Goal: Task Accomplishment & Management: Use online tool/utility

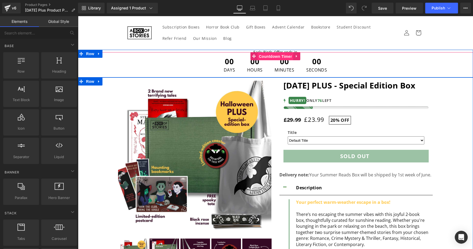
click at [267, 57] on span "Countdown Timer" at bounding box center [276, 56] width 36 height 8
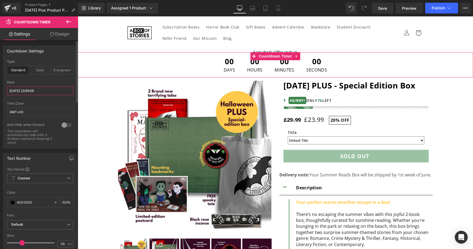
click at [41, 92] on input "[DATE] 23:59:59" at bounding box center [40, 90] width 66 height 9
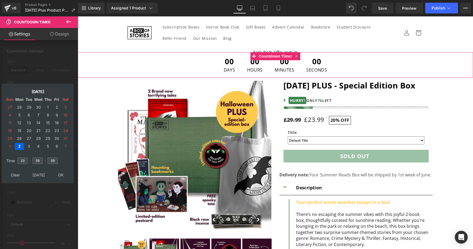
click at [40, 91] on td "[DATE]" at bounding box center [38, 91] width 46 height 7
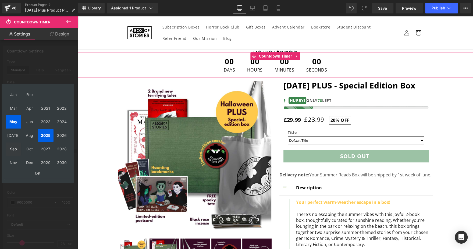
click at [14, 149] on td "Sep" at bounding box center [14, 149] width 16 height 13
click at [36, 176] on td "OK" at bounding box center [38, 173] width 64 height 7
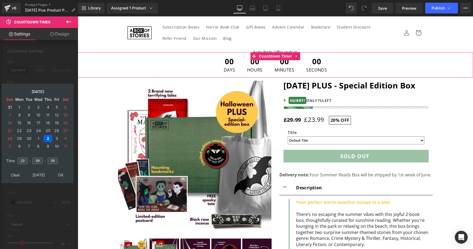
click at [9, 108] on td "31" at bounding box center [10, 107] width 9 height 7
click at [9, 108] on td "27" at bounding box center [10, 107] width 9 height 7
click at [38, 91] on td "Jul, 2025" at bounding box center [38, 91] width 46 height 7
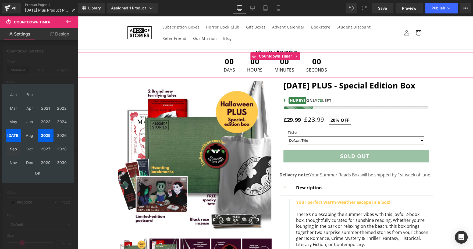
click at [15, 147] on td "Sep" at bounding box center [14, 149] width 16 height 13
click at [28, 173] on td "OK" at bounding box center [38, 173] width 64 height 7
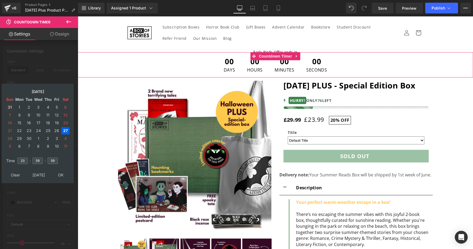
click at [12, 107] on td "31" at bounding box center [10, 107] width 9 height 7
type input "2025/08/31 23:59:59"
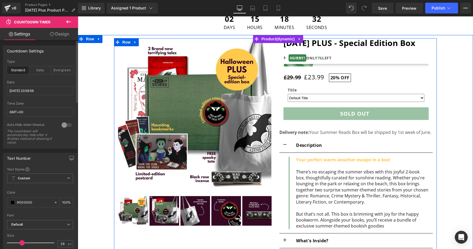
scroll to position [43, 0]
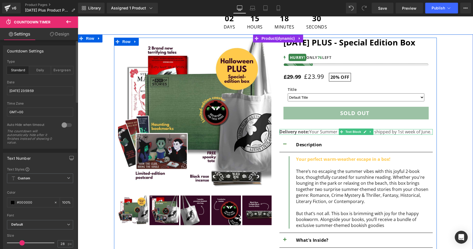
click at [327, 133] on p "Delivery note: Your Summer Reads Box will be shipped by 1st week of June." at bounding box center [355, 132] width 153 height 6
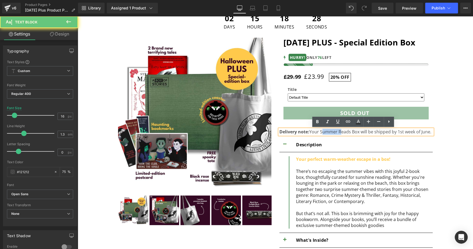
click at [327, 133] on p "Delivery note: Your Summer Reads Box will be shipped by 1st week of June." at bounding box center [355, 132] width 153 height 6
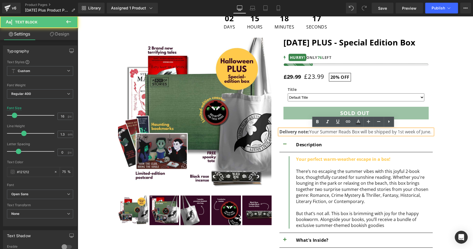
click at [327, 133] on p "Delivery note: Your Summer Reads Box will be shipped by 1st week of June." at bounding box center [355, 132] width 153 height 6
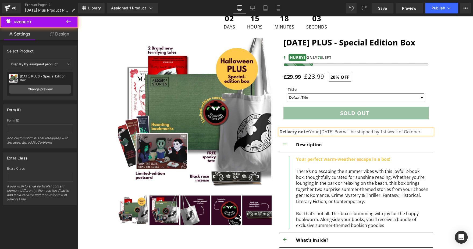
click at [462, 147] on div at bounding box center [275, 228] width 390 height 380
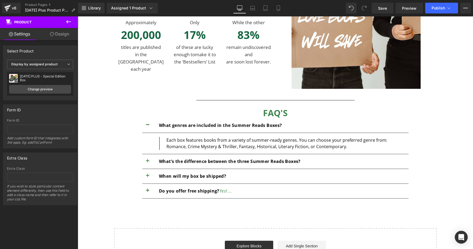
scroll to position [377, 0]
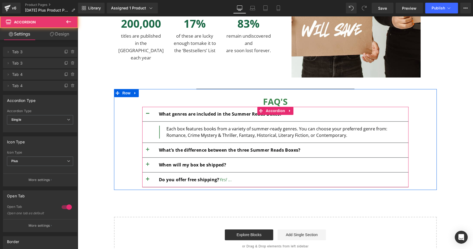
click at [145, 179] on button "button" at bounding box center [147, 179] width 11 height 15
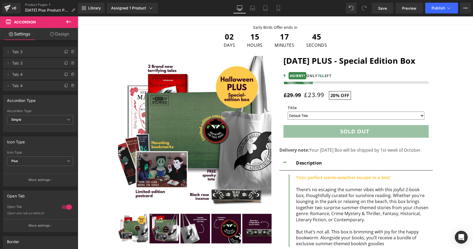
scroll to position [0, 0]
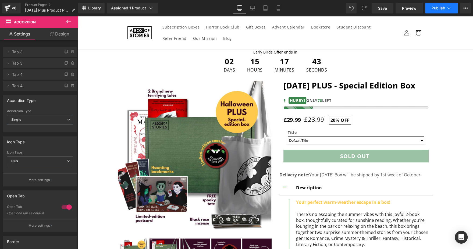
click at [438, 10] on button "Publish" at bounding box center [441, 8] width 33 height 11
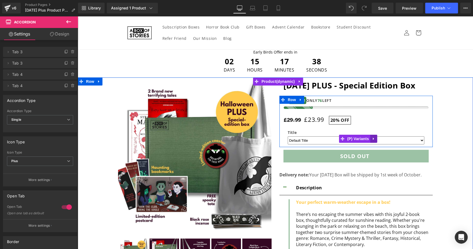
click at [372, 140] on icon at bounding box center [374, 139] width 4 height 4
click at [377, 140] on link at bounding box center [377, 139] width 7 height 8
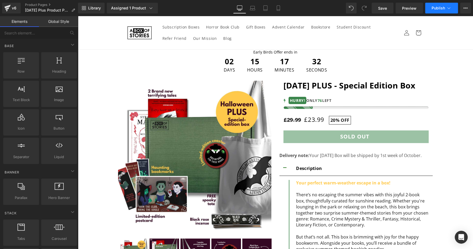
click at [441, 9] on span "Publish" at bounding box center [438, 8] width 13 height 4
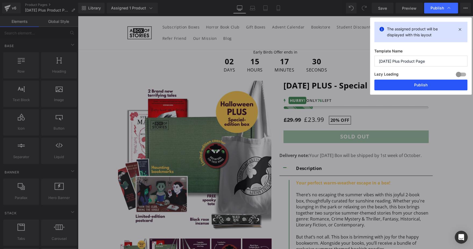
click at [405, 85] on button "Publish" at bounding box center [420, 85] width 93 height 11
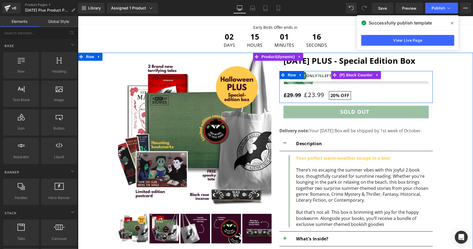
scroll to position [25, 0]
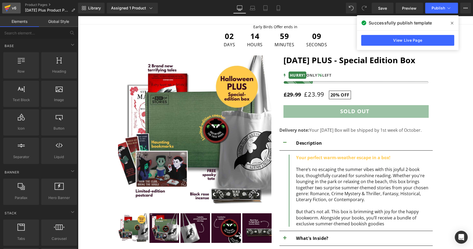
click at [14, 10] on div "v6" at bounding box center [14, 8] width 7 height 7
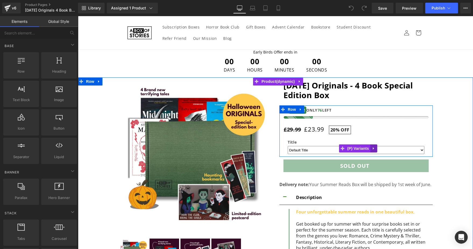
click at [372, 148] on icon at bounding box center [374, 148] width 4 height 4
click at [375, 149] on icon at bounding box center [377, 148] width 4 height 4
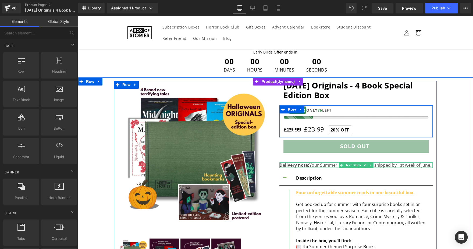
click at [326, 167] on div at bounding box center [355, 167] width 153 height 1
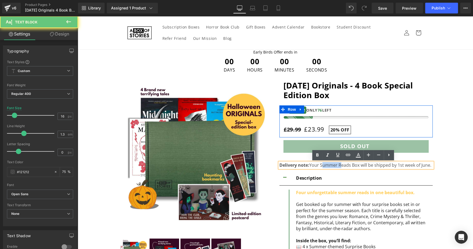
click at [326, 167] on p "Delivery note: Your Summer Reads Box will be shipped by 1st week of June." at bounding box center [355, 165] width 153 height 6
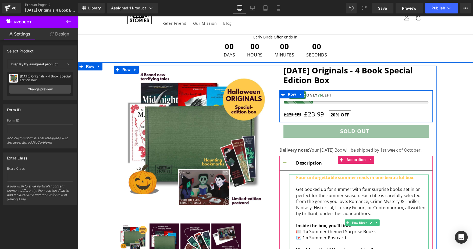
scroll to position [14, 0]
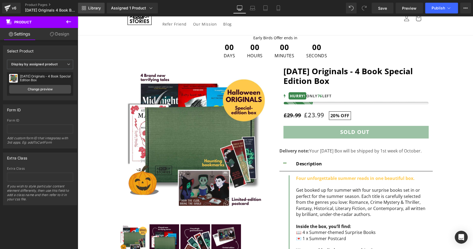
click at [89, 12] on link "Library" at bounding box center [91, 8] width 27 height 11
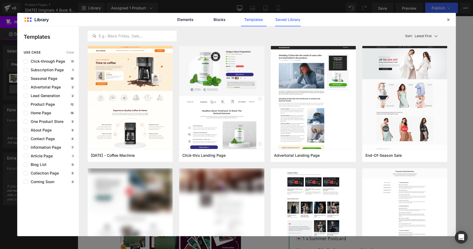
click at [286, 18] on link "Saved Library" at bounding box center [288, 19] width 26 height 13
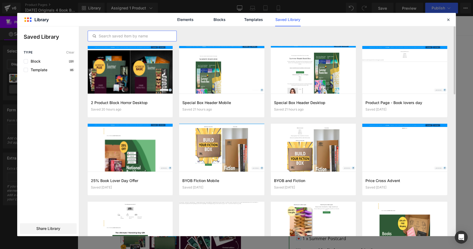
click at [151, 37] on input "text" at bounding box center [132, 36] width 88 height 6
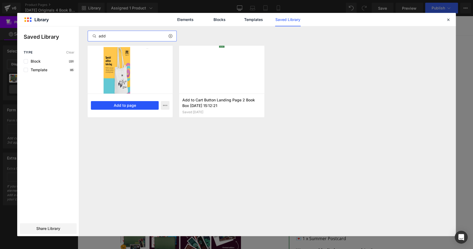
type input "add"
click at [129, 102] on button "Add to page" at bounding box center [125, 105] width 68 height 9
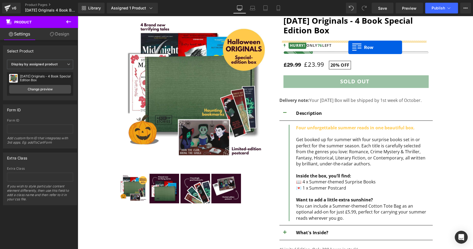
scroll to position [64, 0]
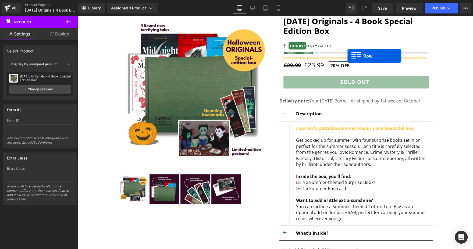
drag, startPoint x: 123, startPoint y: 149, endPoint x: 348, endPoint y: 56, distance: 243.3
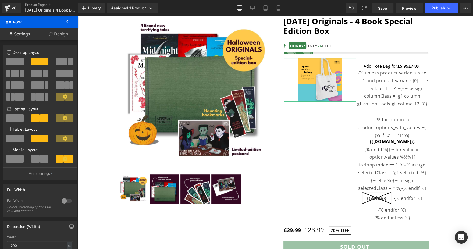
click at [437, 2] on div "Library Assigned 1 Product Product Preview Halloween Originals - 4 Book Special…" at bounding box center [275, 8] width 395 height 16
click at [435, 6] on span "Publish" at bounding box center [438, 8] width 13 height 4
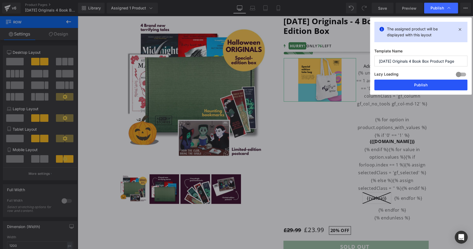
click at [411, 83] on button "Publish" at bounding box center [420, 85] width 93 height 11
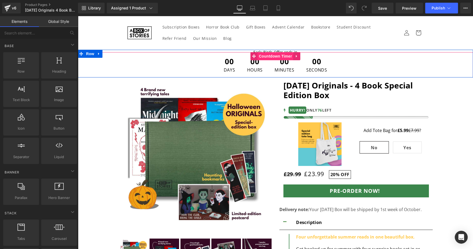
click at [270, 56] on span "Countdown Timer" at bounding box center [276, 56] width 36 height 8
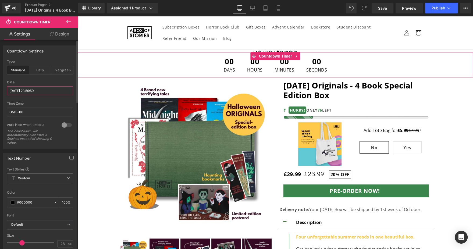
click at [54, 93] on input "[DATE] 23:59:59" at bounding box center [40, 90] width 66 height 9
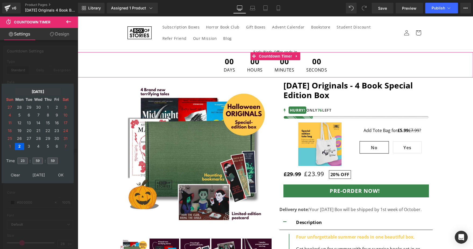
click at [39, 91] on td "[DATE]" at bounding box center [38, 91] width 46 height 7
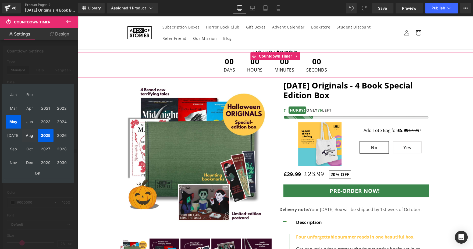
click at [32, 138] on td "Aug" at bounding box center [30, 135] width 16 height 13
click at [42, 175] on td "OK" at bounding box center [38, 173] width 64 height 7
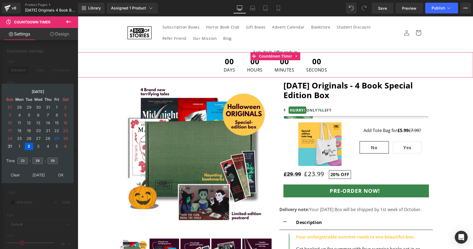
click at [11, 146] on td "31" at bounding box center [10, 146] width 9 height 7
type input "2025/08/31 23:59:59"
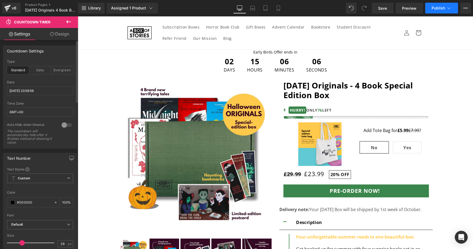
click at [444, 10] on span "Publish" at bounding box center [438, 8] width 13 height 4
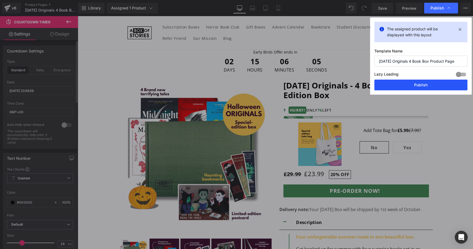
click at [420, 84] on button "Publish" at bounding box center [420, 85] width 93 height 11
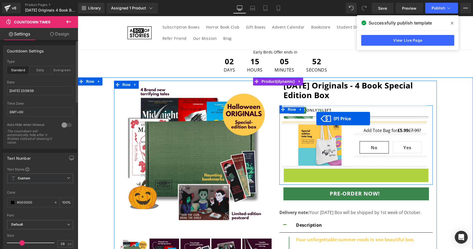
drag, startPoint x: 316, startPoint y: 176, endPoint x: 316, endPoint y: 119, distance: 57.0
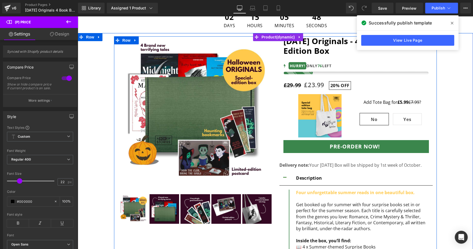
scroll to position [45, 0]
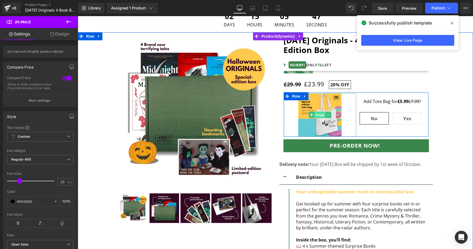
click at [314, 115] on span "Image" at bounding box center [319, 115] width 11 height 6
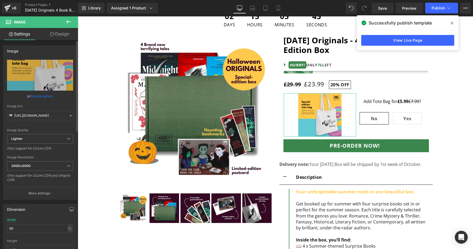
click at [50, 96] on link "Browse gallery" at bounding box center [41, 95] width 23 height 9
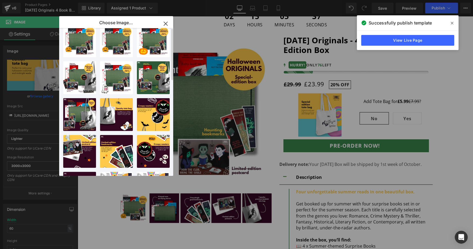
scroll to position [0, 0]
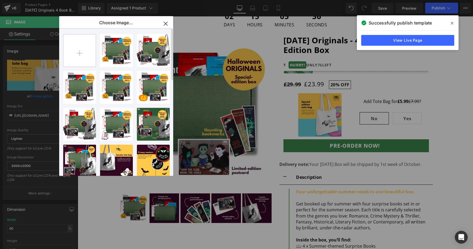
click at [77, 53] on input "file" at bounding box center [79, 50] width 32 height 32
type input "C:\fakepath\12.jpg"
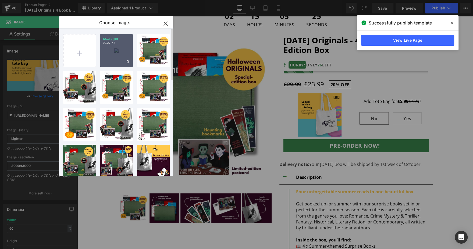
click at [112, 49] on div "12...12.jpg 70.27 KB" at bounding box center [116, 50] width 33 height 33
type input "https://ucarecdn.com/779cb779-41d0-4d69-b591-c7984195a2c3/-/format/auto/-/previ…"
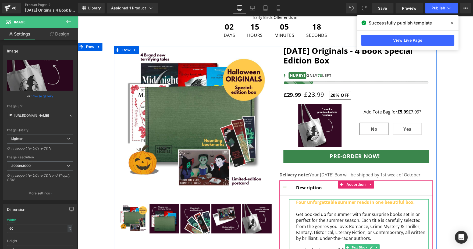
scroll to position [34, 0]
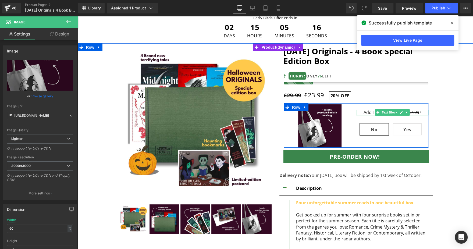
click at [414, 111] on s "£7.99" at bounding box center [414, 112] width 11 height 6
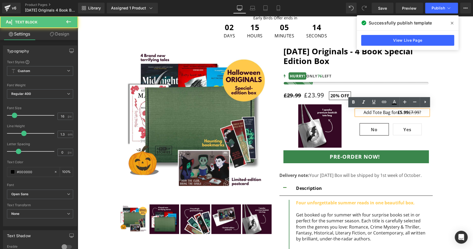
click at [417, 112] on s "£7.99" at bounding box center [414, 112] width 11 height 6
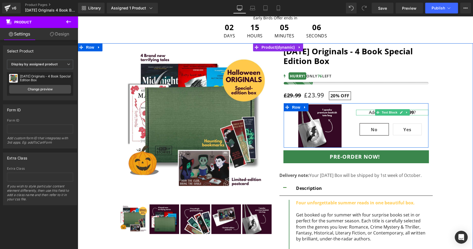
click at [419, 112] on p "Add Tote Bag for £4.99 ?" at bounding box center [392, 113] width 72 height 6
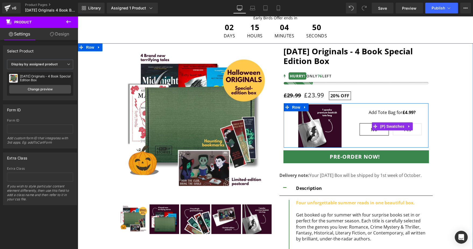
click at [411, 132] on span "Yes" at bounding box center [407, 129] width 29 height 12
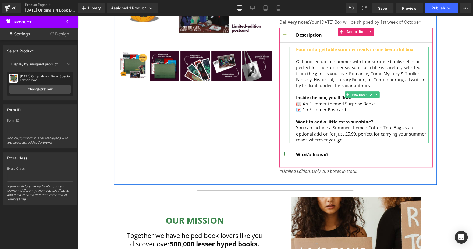
scroll to position [178, 0]
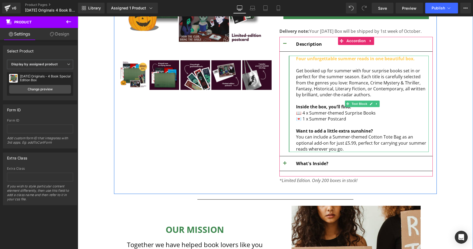
click at [346, 143] on span "You can include a Summer-themed Cotton Tote Bag as an optional add-on for just …" at bounding box center [361, 143] width 130 height 18
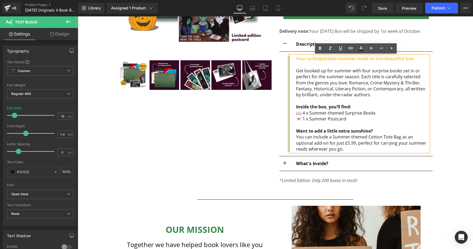
click at [344, 143] on span "You can include a Summer-themed Cotton Tote Bag as an optional add-on for just …" at bounding box center [361, 143] width 130 height 18
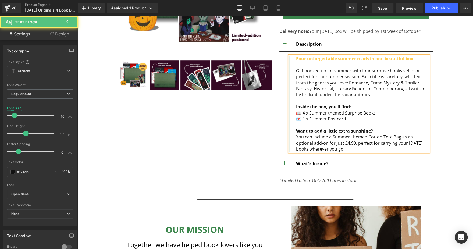
click at [298, 139] on span "You can include a Summer-themed Cotton Tote Bag as an optional add-on for just …" at bounding box center [359, 143] width 126 height 18
click at [346, 117] on div "💌 1 x Summer Postcard Want to add a little extra sunshine?" at bounding box center [362, 125] width 133 height 18
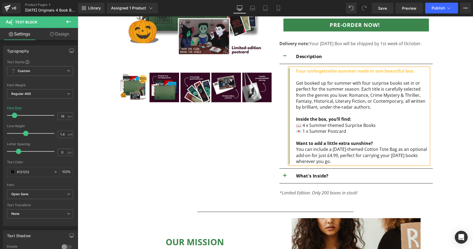
scroll to position [166, 0]
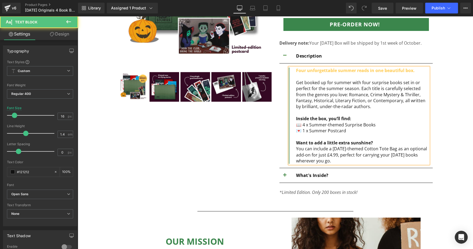
click at [336, 73] on span "Four unforgettable summer reads in one beautiful box." at bounding box center [355, 71] width 119 height 6
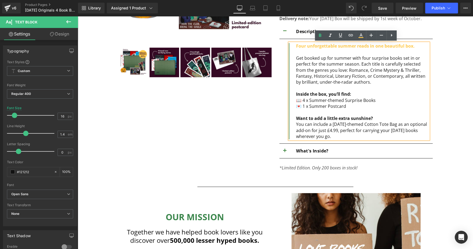
scroll to position [192, 0]
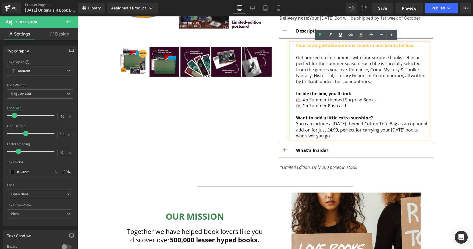
click at [285, 152] on span "button" at bounding box center [285, 152] width 0 height 0
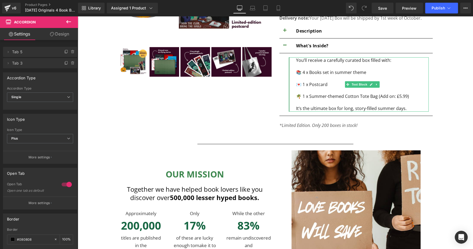
scroll to position [188, 0]
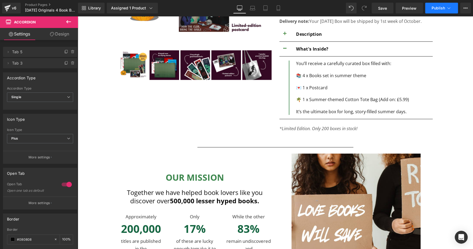
click at [438, 9] on span "Publish" at bounding box center [438, 8] width 13 height 4
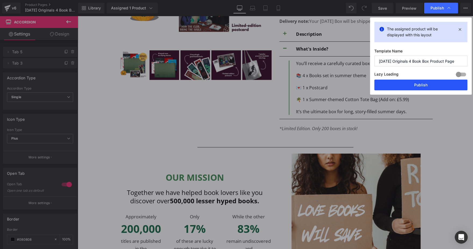
drag, startPoint x: 391, startPoint y: 84, endPoint x: 256, endPoint y: 70, distance: 135.3
click at [391, 84] on button "Publish" at bounding box center [420, 85] width 93 height 11
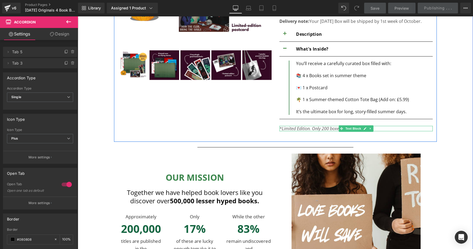
click at [310, 128] on icon "*Limited Edition. Only 200 boxes in stock!" at bounding box center [318, 129] width 78 height 6
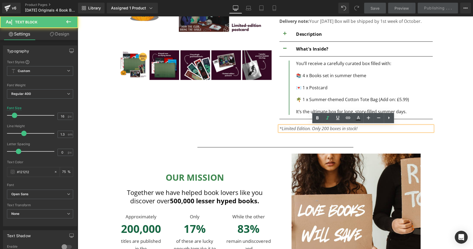
click at [321, 127] on icon "*Limited Edition. Only 200 boxes in stock!" at bounding box center [318, 129] width 78 height 6
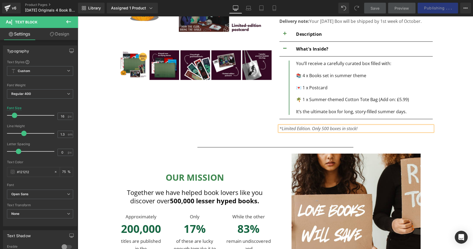
click at [456, 97] on div at bounding box center [275, 90] width 390 height 396
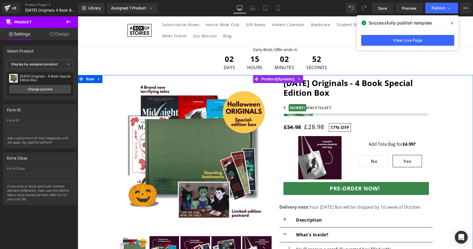
scroll to position [0, 0]
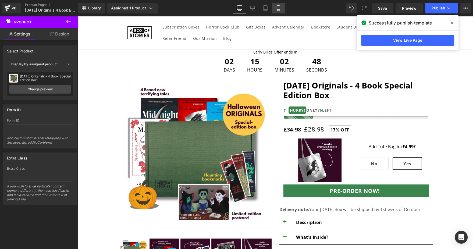
click at [279, 8] on icon at bounding box center [278, 7] width 5 height 5
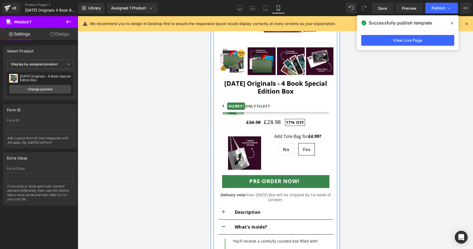
scroll to position [134, 0]
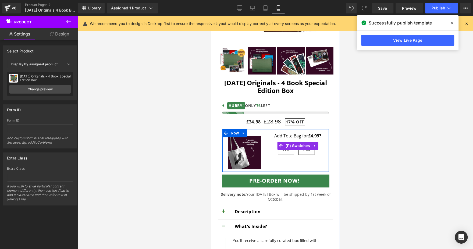
click at [283, 151] on span "No" at bounding box center [286, 148] width 6 height 11
click at [240, 154] on span "Image" at bounding box center [244, 153] width 11 height 6
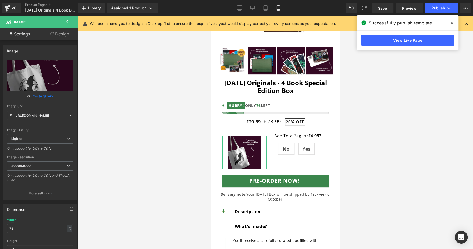
click at [63, 37] on link "Design" at bounding box center [59, 34] width 39 height 12
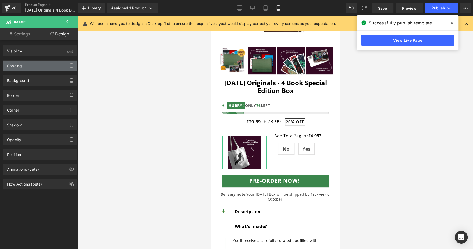
type input "25"
type input "0"
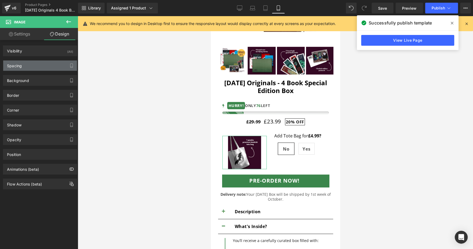
type input "0"
click at [44, 66] on div "Spacing" at bounding box center [40, 66] width 74 height 10
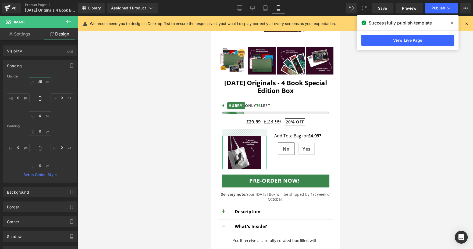
click at [42, 83] on input "25" at bounding box center [40, 81] width 23 height 9
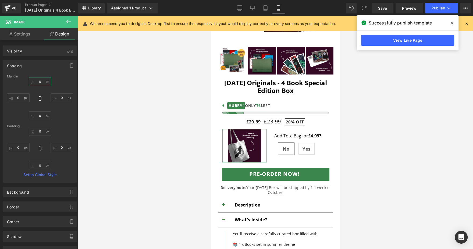
type input "0"
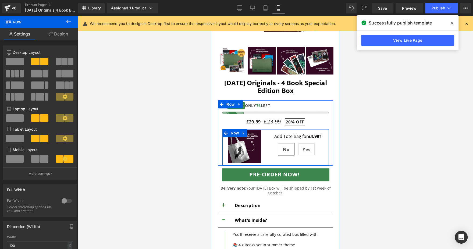
drag, startPoint x: 303, startPoint y: 130, endPoint x: 590, endPoint y: 138, distance: 286.8
click at [303, 130] on div "Image Add Tote Bag for £4.99 ? Text Block No Yes (P) Swatches Row" at bounding box center [275, 147] width 107 height 37
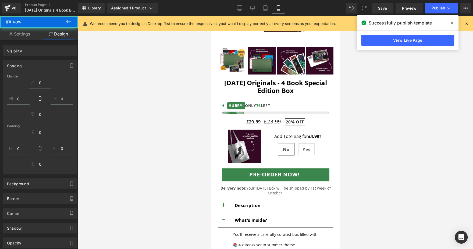
click at [380, 122] on div at bounding box center [275, 132] width 395 height 233
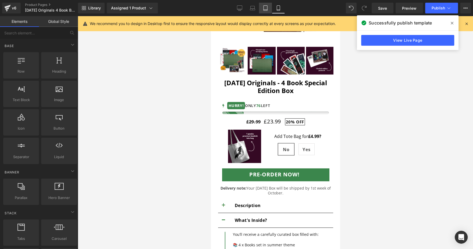
click at [265, 5] on link "Tablet" at bounding box center [265, 8] width 13 height 11
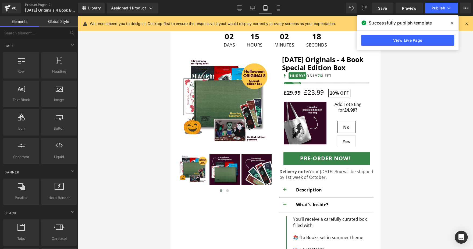
scroll to position [12, 0]
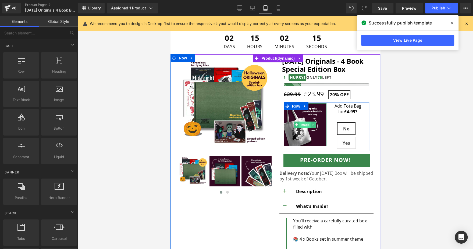
click at [303, 125] on span "Image" at bounding box center [305, 125] width 11 height 6
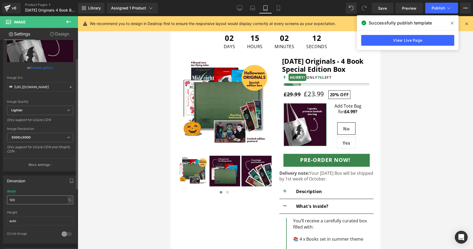
scroll to position [28, 0]
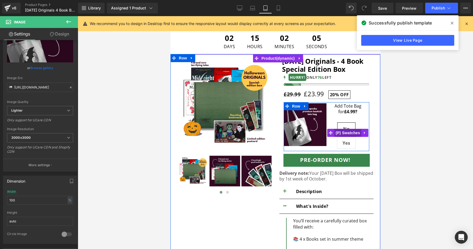
drag, startPoint x: 346, startPoint y: 134, endPoint x: 290, endPoint y: 222, distance: 104.4
click at [346, 134] on span "(P) Swatches" at bounding box center [347, 133] width 27 height 8
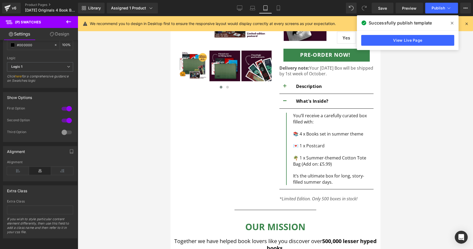
scroll to position [0, 0]
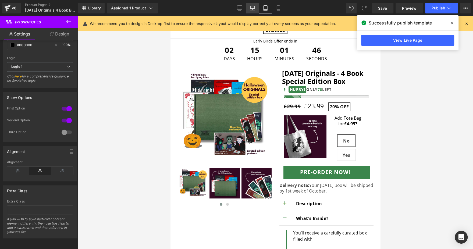
click at [251, 9] on icon at bounding box center [252, 7] width 5 height 5
type input "100"
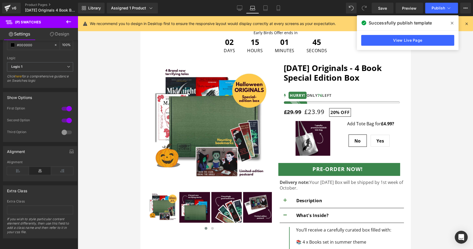
scroll to position [20, 0]
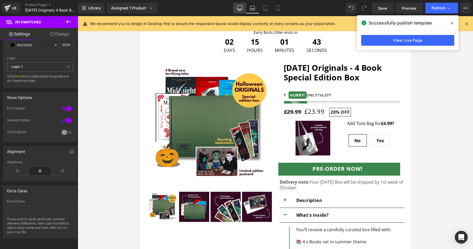
click at [235, 8] on link "Desktop" at bounding box center [239, 8] width 13 height 11
type input "100"
type input "40"
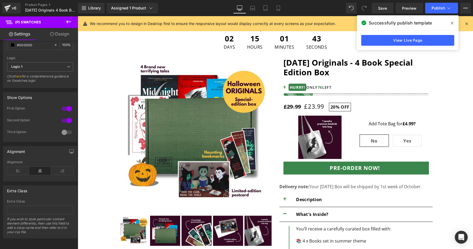
scroll to position [23, 0]
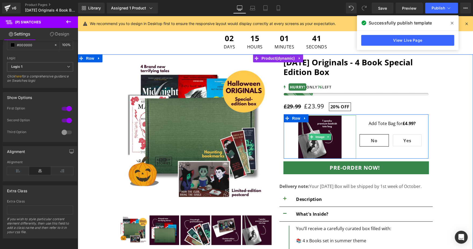
click at [315, 132] on img at bounding box center [319, 136] width 43 height 43
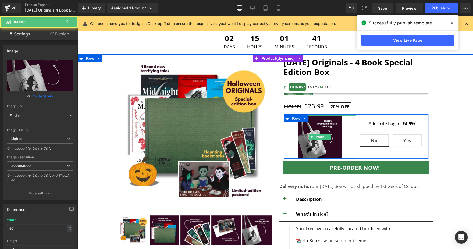
type input "https://ucarecdn.com/779cb779-41d0-4d69-b591-c7984195a2c3/-/format/auto/-/previ…"
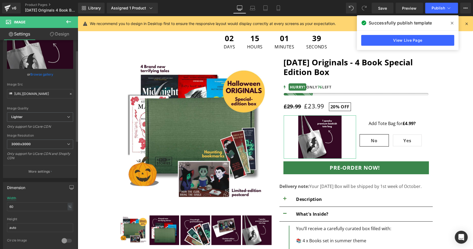
scroll to position [23, 0]
click at [20, 207] on input "60" at bounding box center [40, 205] width 66 height 9
type input "50"
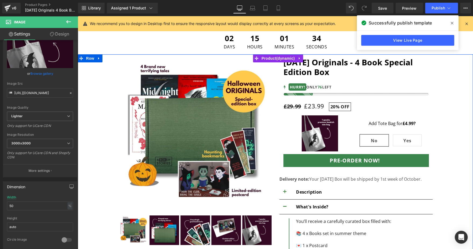
click at [451, 120] on div at bounding box center [275, 252] width 390 height 389
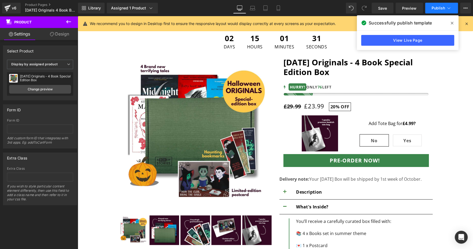
click at [442, 8] on span "Publish" at bounding box center [438, 8] width 13 height 4
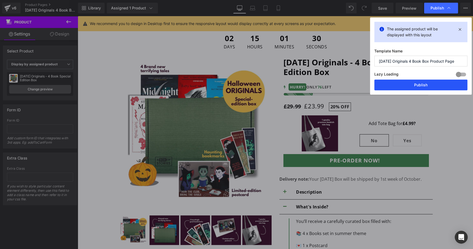
click at [409, 80] on button "Publish" at bounding box center [420, 85] width 93 height 11
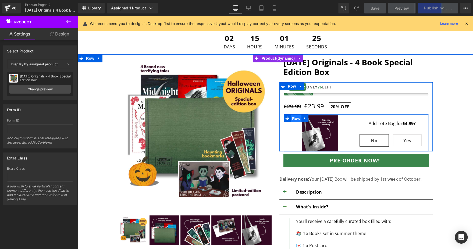
click at [293, 118] on span "Row" at bounding box center [296, 119] width 11 height 8
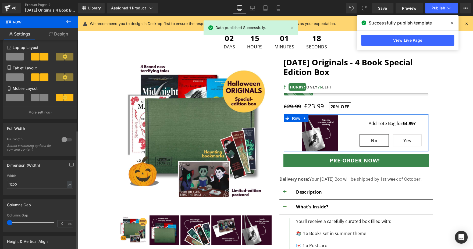
scroll to position [155, 0]
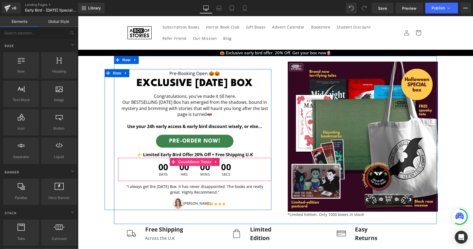
drag, startPoint x: 193, startPoint y: 165, endPoint x: 194, endPoint y: 160, distance: 4.8
click at [194, 160] on span "Countdown Timer" at bounding box center [195, 162] width 36 height 8
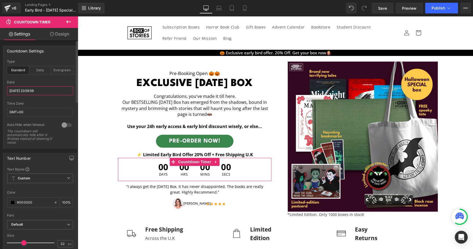
click at [46, 92] on input "[DATE] 23:59:59" at bounding box center [40, 90] width 66 height 9
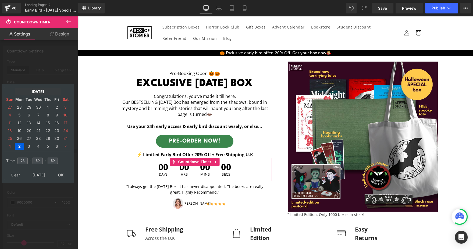
click at [39, 92] on td "[DATE]" at bounding box center [38, 91] width 46 height 7
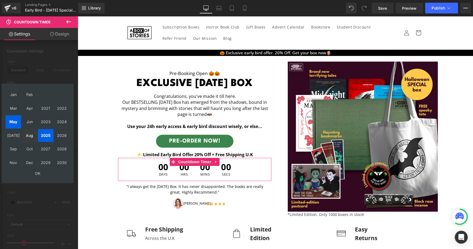
click at [34, 139] on td "Aug" at bounding box center [30, 135] width 16 height 13
click at [40, 173] on td "OK" at bounding box center [38, 173] width 64 height 7
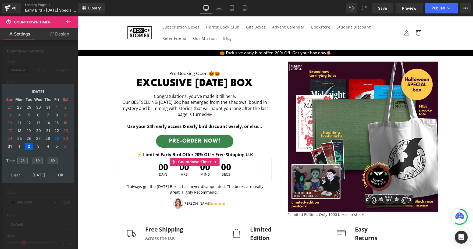
click at [8, 146] on td "31" at bounding box center [10, 146] width 9 height 7
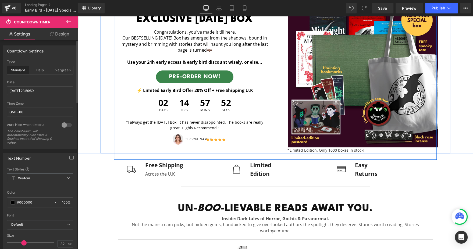
scroll to position [65, 0]
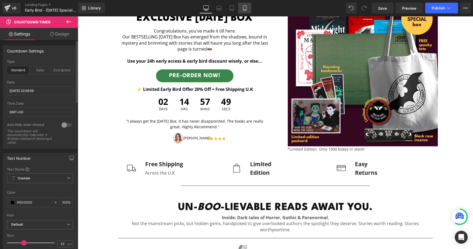
click at [246, 9] on icon at bounding box center [244, 8] width 3 height 5
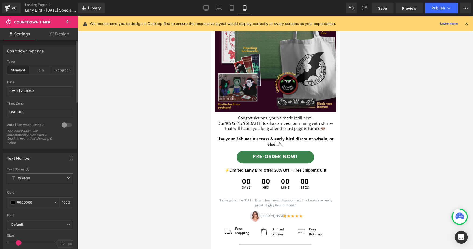
scroll to position [72, 0]
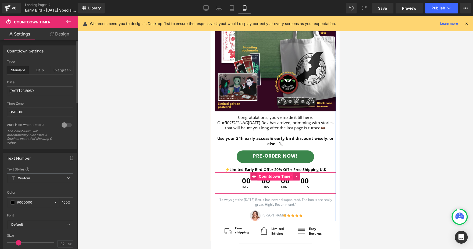
drag, startPoint x: 268, startPoint y: 177, endPoint x: 319, endPoint y: 158, distance: 54.2
click at [268, 177] on span "Countdown Timer" at bounding box center [275, 176] width 36 height 8
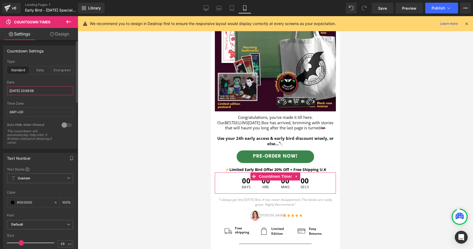
click at [55, 92] on input "[DATE] 23:59:59" at bounding box center [40, 90] width 66 height 9
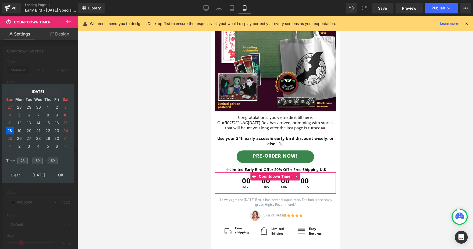
click at [40, 92] on td "[DATE]" at bounding box center [38, 91] width 46 height 7
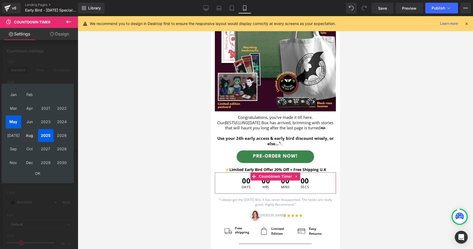
click at [32, 140] on td "Aug" at bounding box center [30, 135] width 16 height 13
click at [37, 174] on td "OK" at bounding box center [38, 173] width 64 height 7
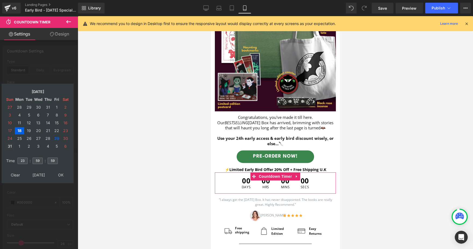
click at [12, 145] on td "31" at bounding box center [10, 146] width 9 height 7
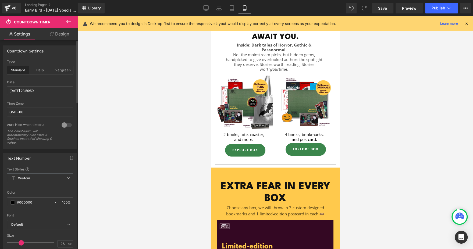
scroll to position [300, 0]
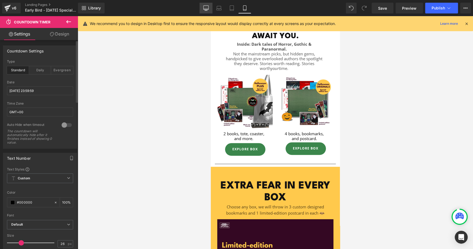
drag, startPoint x: 205, startPoint y: 9, endPoint x: 128, endPoint y: 20, distance: 77.6
click at [205, 9] on icon at bounding box center [205, 8] width 5 height 4
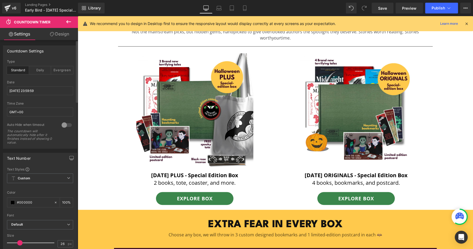
scroll to position [258, 0]
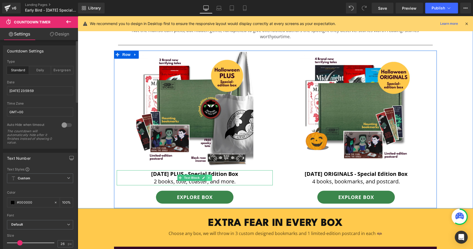
click at [207, 176] on link at bounding box center [210, 178] width 6 height 6
click at [246, 173] on p "[DATE] PLUS - Special Edition Box" at bounding box center [195, 174] width 156 height 8
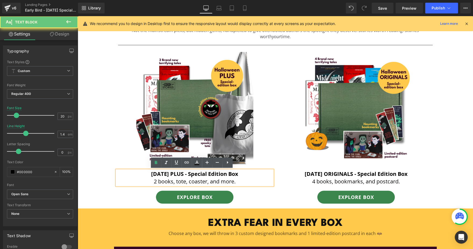
click at [246, 173] on p "[DATE] PLUS - Special Edition Box" at bounding box center [195, 174] width 156 height 8
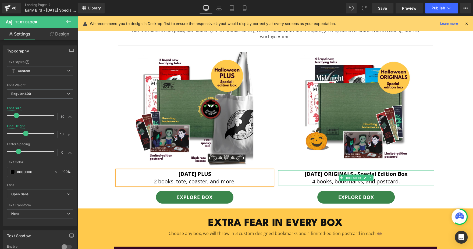
click at [413, 173] on p "[DATE] ORIGINALS - Special Edition Box" at bounding box center [356, 174] width 156 height 8
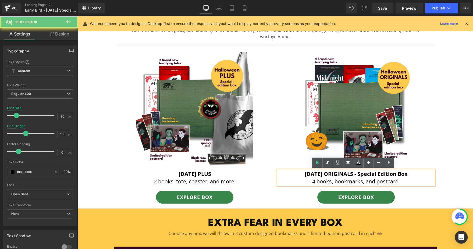
click at [413, 173] on p "[DATE] ORIGINALS - Special Edition Box" at bounding box center [356, 174] width 156 height 8
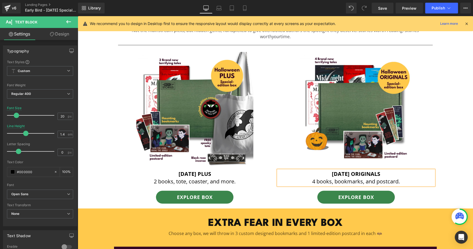
click at [448, 147] on div "UN- BOO -LIEVABLE READS AWAIT YOU. Heading Inside: Dark tales of Horror, Gothic…" at bounding box center [275, 103] width 395 height 209
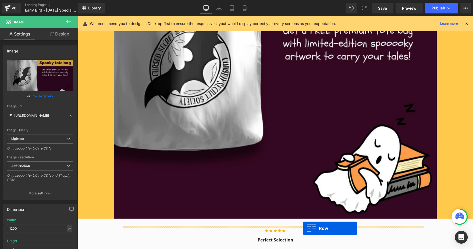
scroll to position [1592, 0]
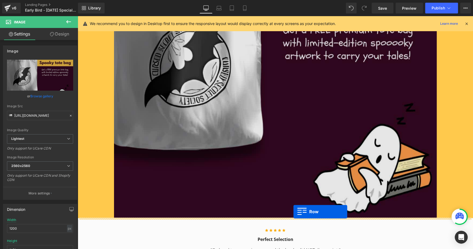
drag, startPoint x: 91, startPoint y: 67, endPoint x: 293, endPoint y: 212, distance: 249.1
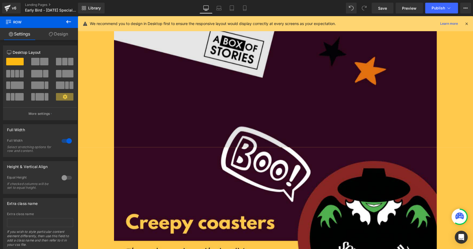
scroll to position [1067, 0]
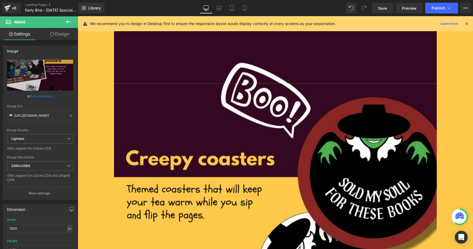
click at [465, 23] on icon at bounding box center [466, 23] width 5 height 5
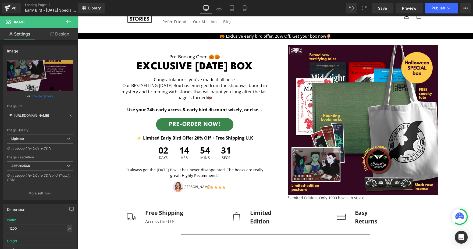
scroll to position [16, 0]
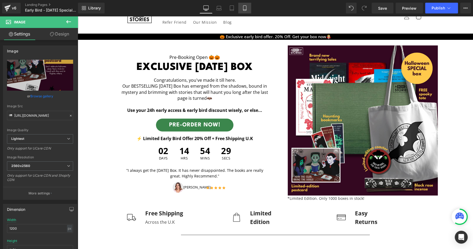
click at [246, 9] on icon at bounding box center [244, 8] width 3 height 5
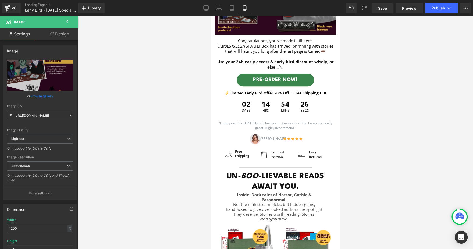
scroll to position [0, 0]
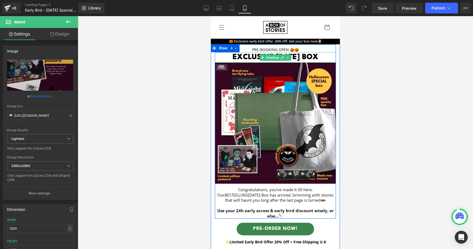
click at [275, 59] on span "Heading" at bounding box center [272, 57] width 15 height 6
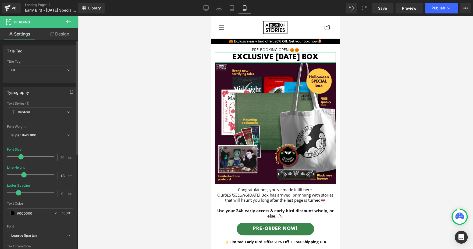
click at [59, 160] on input "30" at bounding box center [62, 157] width 9 height 7
type input "28"
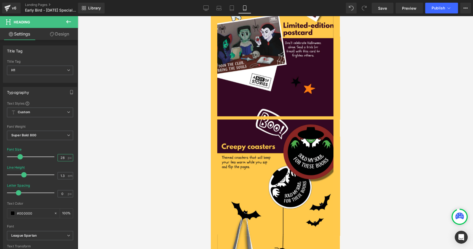
scroll to position [636, 0]
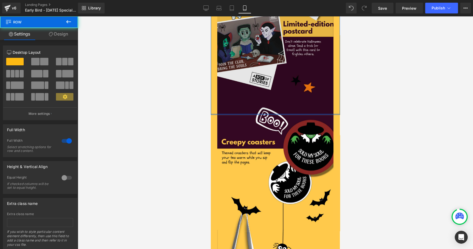
drag, startPoint x: 221, startPoint y: 116, endPoint x: 221, endPoint y: 108, distance: 8.4
click at [221, 108] on div "Image Row" at bounding box center [275, 57] width 129 height 116
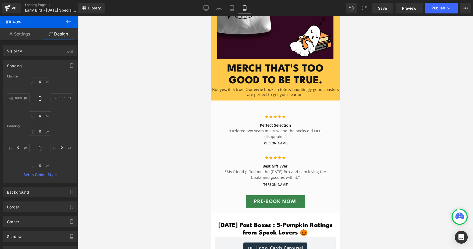
scroll to position [929, 0]
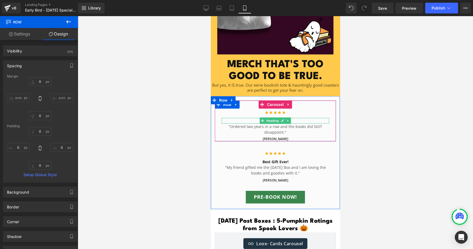
click at [308, 122] on h4 "Perfect Selection" at bounding box center [276, 121] width 108 height 6
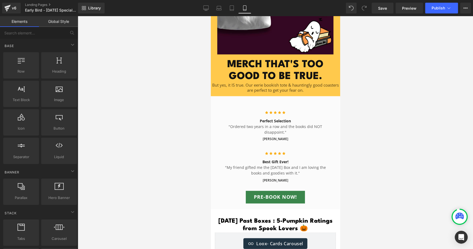
click at [365, 112] on div at bounding box center [275, 132] width 395 height 233
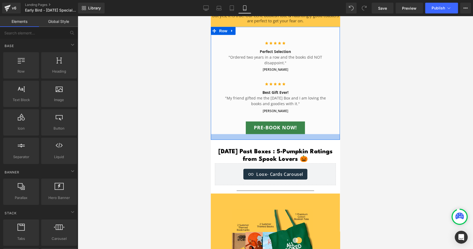
scroll to position [998, 0]
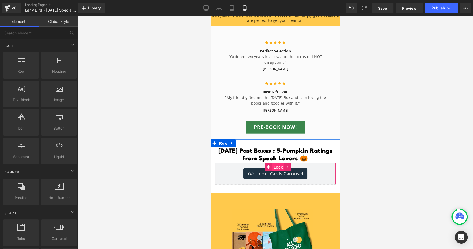
click at [277, 169] on span "Loox" at bounding box center [278, 167] width 12 height 8
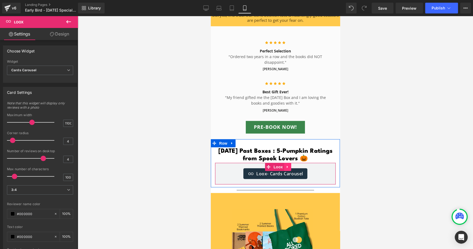
click at [289, 166] on icon at bounding box center [288, 167] width 4 height 4
click at [285, 166] on icon at bounding box center [284, 167] width 4 height 4
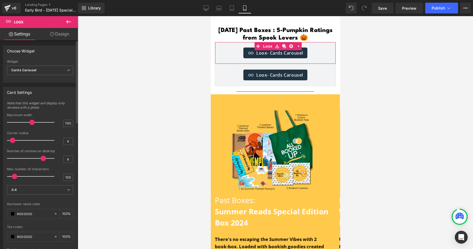
scroll to position [1146, 0]
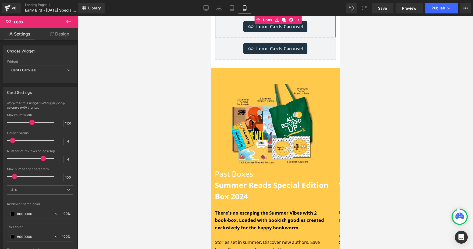
click at [54, 32] on link "Design" at bounding box center [59, 34] width 39 height 12
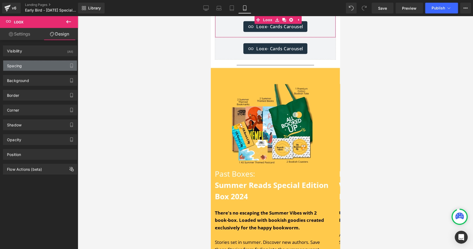
click at [36, 63] on div "Spacing" at bounding box center [40, 66] width 74 height 10
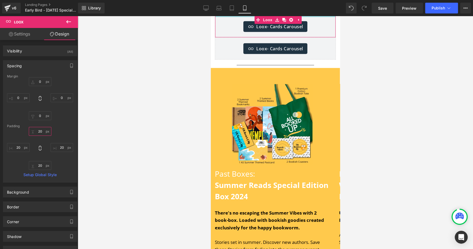
click at [46, 131] on input "text" at bounding box center [40, 131] width 23 height 9
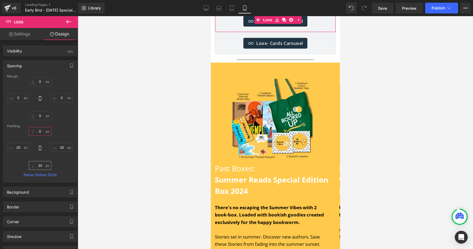
type input "0"
click at [38, 166] on input "text" at bounding box center [40, 165] width 23 height 9
type input "0"
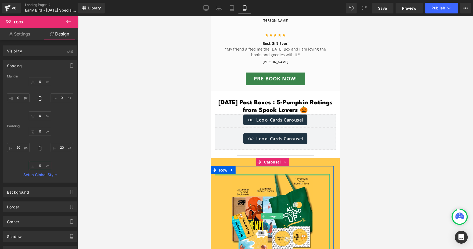
scroll to position [1046, 0]
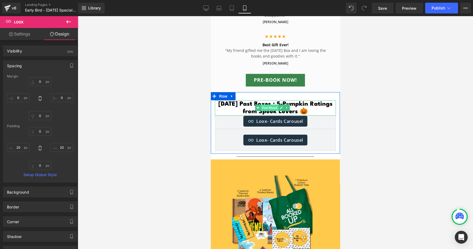
click at [272, 109] on span "Text Block" at bounding box center [270, 108] width 18 height 6
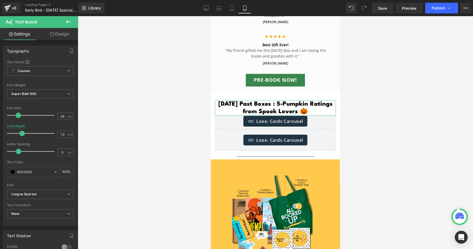
click at [60, 36] on link "Design" at bounding box center [59, 34] width 39 height 12
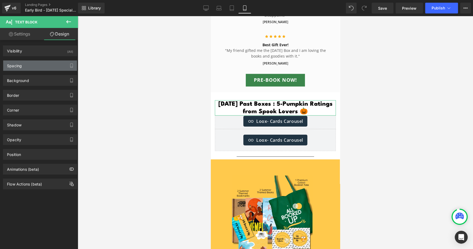
click at [36, 69] on div "Spacing" at bounding box center [40, 66] width 74 height 10
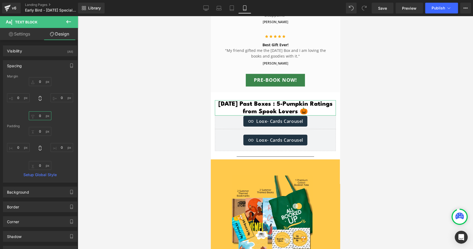
click at [42, 118] on input "text" at bounding box center [40, 115] width 23 height 9
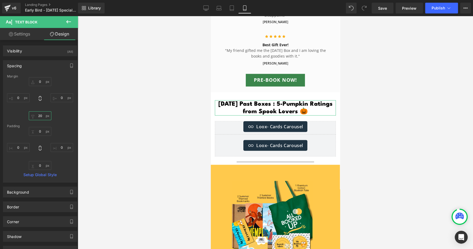
type input "2"
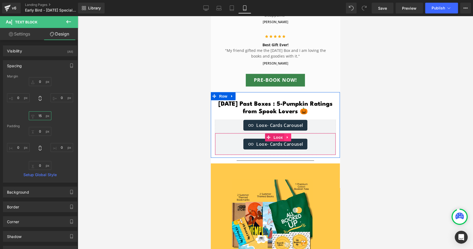
type input "15"
click at [288, 136] on icon at bounding box center [288, 138] width 4 height 4
click at [290, 136] on icon at bounding box center [291, 138] width 4 height 4
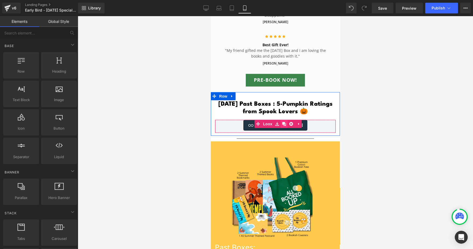
click at [284, 123] on icon at bounding box center [284, 124] width 4 height 4
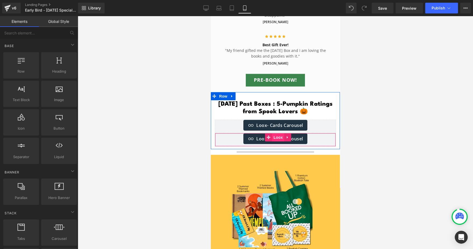
click at [278, 137] on span "Loox" at bounding box center [278, 137] width 12 height 8
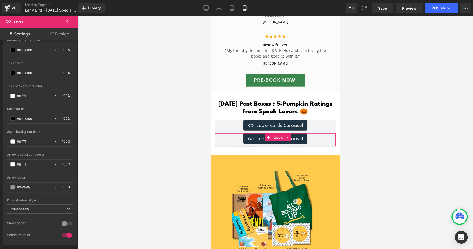
scroll to position [0, 0]
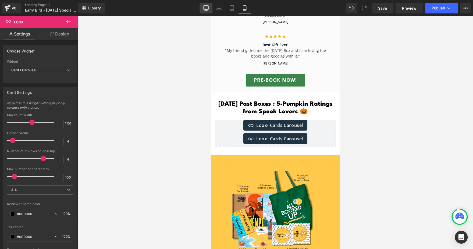
click at [208, 9] on icon at bounding box center [205, 9] width 5 height 0
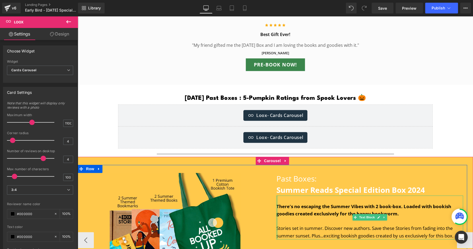
scroll to position [1838, 0]
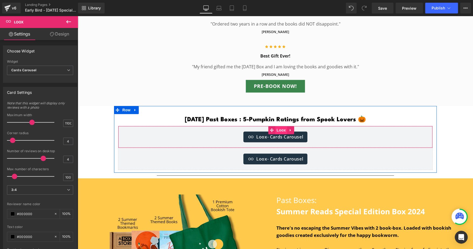
click at [275, 132] on span "Loox" at bounding box center [281, 130] width 12 height 8
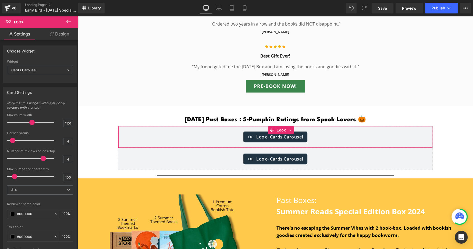
drag, startPoint x: 65, startPoint y: 31, endPoint x: 221, endPoint y: 111, distance: 176.2
click at [65, 31] on link "Design" at bounding box center [59, 34] width 39 height 12
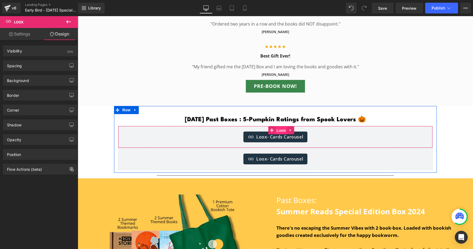
click at [277, 130] on span "Loox" at bounding box center [281, 130] width 12 height 8
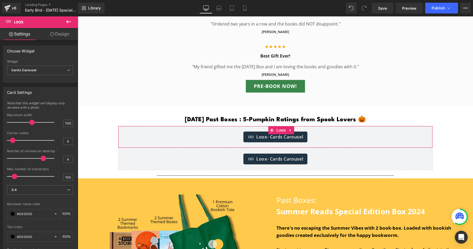
click at [63, 31] on link "Design" at bounding box center [59, 34] width 39 height 12
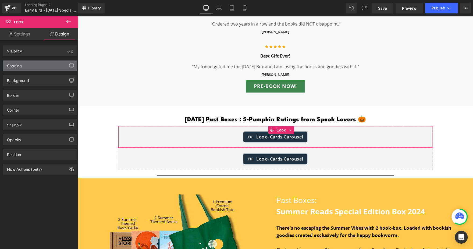
click at [44, 67] on div "Spacing" at bounding box center [40, 66] width 74 height 10
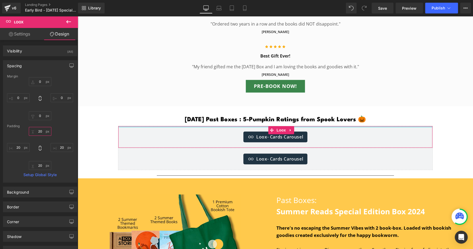
click at [44, 133] on input "text" at bounding box center [40, 131] width 23 height 9
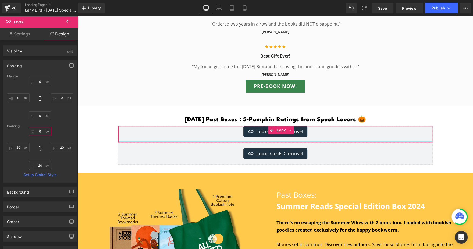
type input "0"
click at [41, 167] on input "text" at bounding box center [40, 165] width 23 height 9
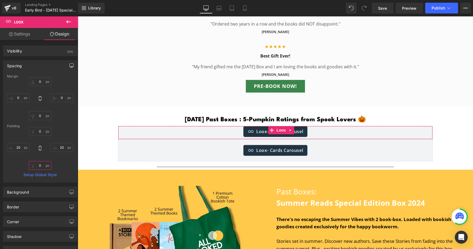
type input "0"
click at [70, 63] on button "button" at bounding box center [71, 66] width 9 height 10
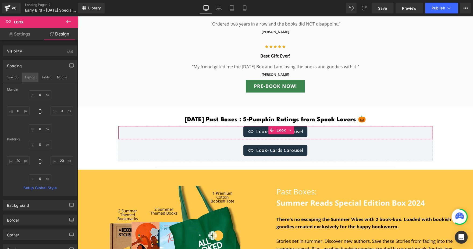
click at [34, 78] on button "Laptop" at bounding box center [30, 77] width 17 height 9
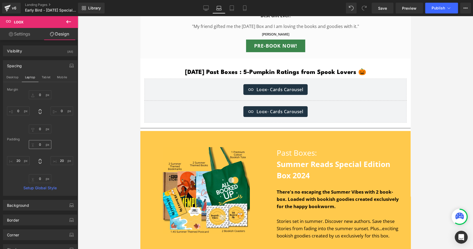
scroll to position [1608, 0]
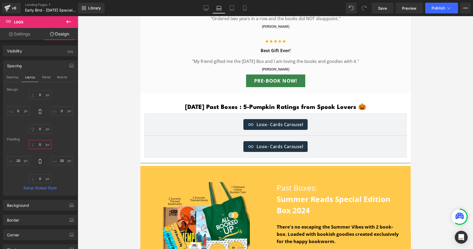
click at [41, 144] on input "0" at bounding box center [40, 144] width 23 height 9
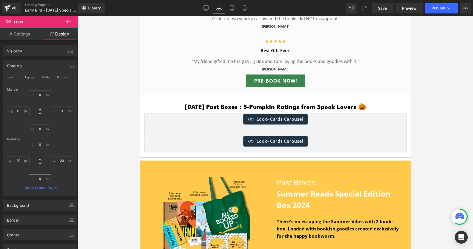
type input "0"
click at [40, 179] on input "0" at bounding box center [40, 178] width 23 height 9
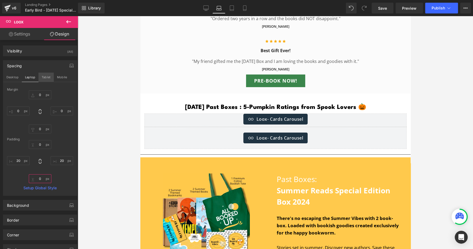
type input "0"
click at [48, 76] on button "Tablet" at bounding box center [45, 77] width 15 height 9
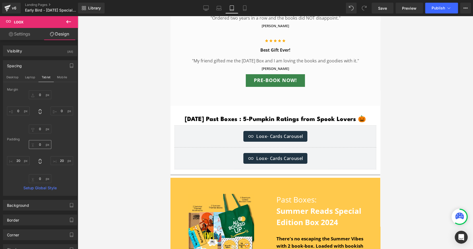
scroll to position [1504, 0]
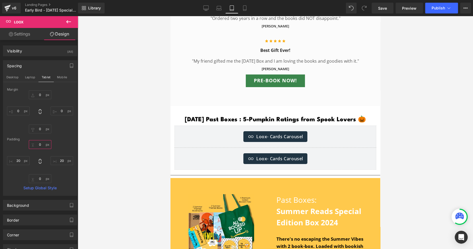
click at [42, 145] on input "0" at bounding box center [40, 144] width 23 height 9
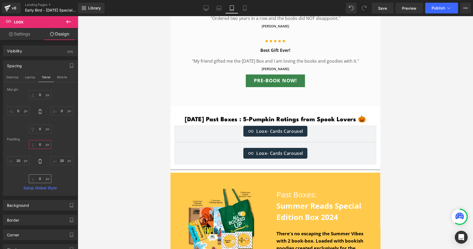
type input "0"
click at [40, 177] on input "0" at bounding box center [40, 178] width 23 height 9
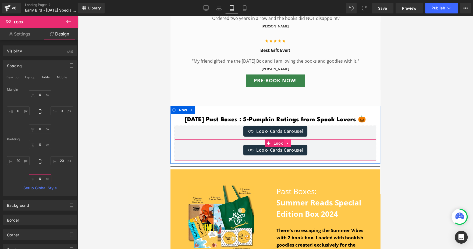
type input "0"
click at [288, 144] on icon at bounding box center [288, 143] width 4 height 4
click at [290, 144] on icon at bounding box center [291, 143] width 4 height 4
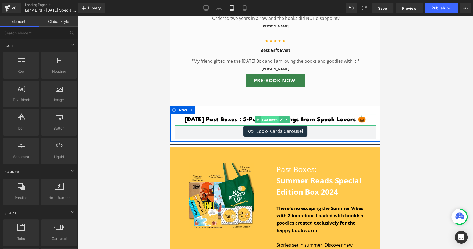
click at [264, 119] on span "Text Block" at bounding box center [270, 119] width 18 height 6
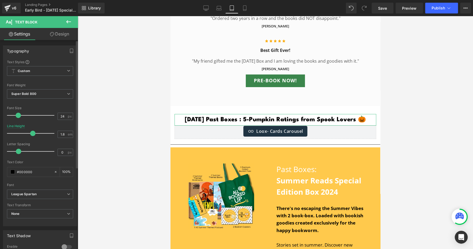
click at [64, 40] on div "Typography Text Styles Custom Custom Setup Global Style Custom Setup Global Sty…" at bounding box center [40, 202] width 80 height 325
click at [62, 32] on link "Design" at bounding box center [59, 34] width 39 height 12
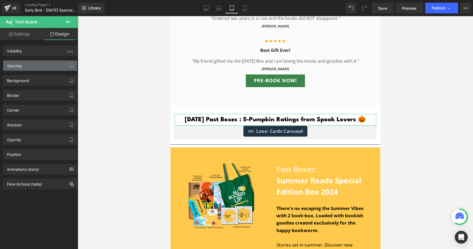
click at [36, 66] on div "Spacing" at bounding box center [40, 66] width 74 height 10
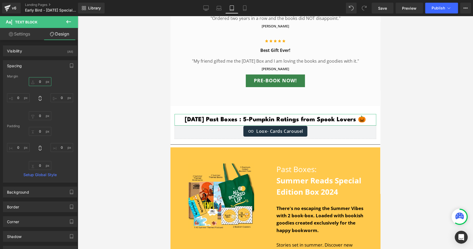
click at [40, 85] on input "text" at bounding box center [40, 81] width 23 height 9
click at [39, 117] on input "text" at bounding box center [40, 115] width 23 height 9
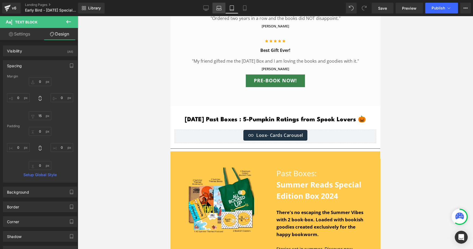
click at [219, 6] on icon at bounding box center [218, 7] width 5 height 5
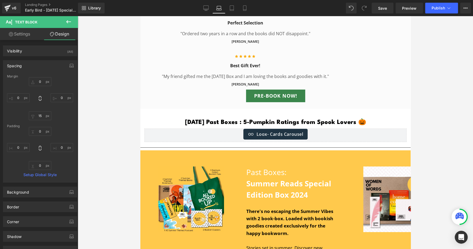
scroll to position [1608, 0]
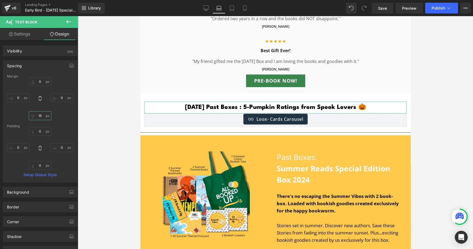
click at [38, 119] on input "15" at bounding box center [40, 115] width 23 height 9
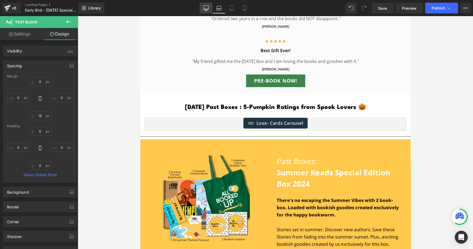
click at [205, 9] on icon at bounding box center [205, 7] width 5 height 5
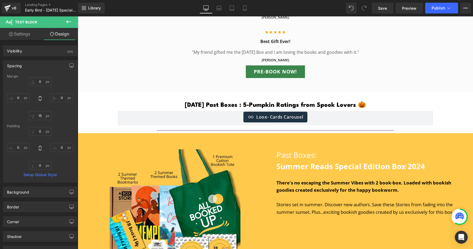
scroll to position [1850, 0]
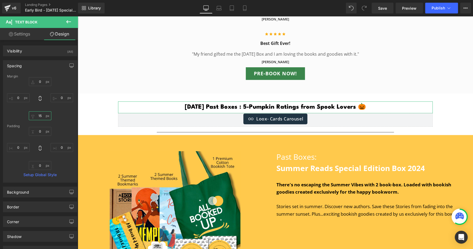
click at [37, 115] on input "15" at bounding box center [40, 115] width 23 height 9
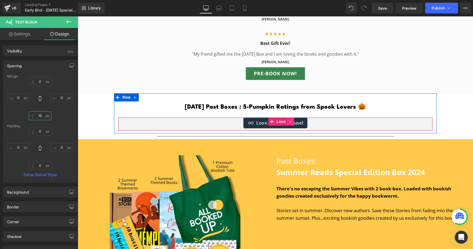
type input "15"
click at [287, 123] on link at bounding box center [290, 122] width 7 height 8
click at [285, 122] on icon at bounding box center [287, 122] width 4 height 4
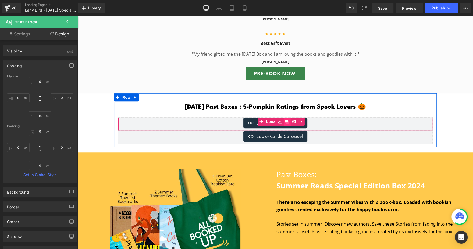
click at [285, 122] on icon at bounding box center [287, 122] width 4 height 4
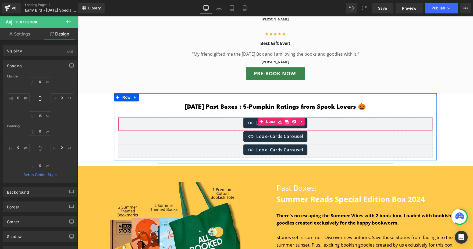
click at [285, 122] on icon at bounding box center [287, 122] width 4 height 4
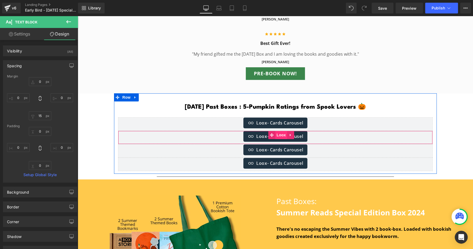
click at [275, 137] on span "Loox" at bounding box center [281, 135] width 12 height 8
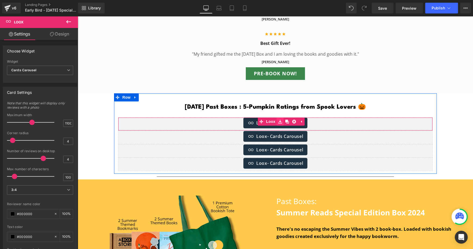
click at [277, 122] on link at bounding box center [280, 122] width 7 height 8
click at [259, 122] on div "Loox - Cards Carousel Loox" at bounding box center [275, 123] width 315 height 13
click at [271, 122] on span at bounding box center [271, 122] width 7 height 8
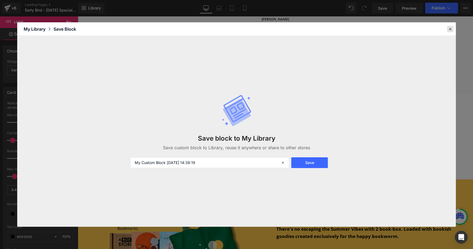
click at [449, 29] on icon at bounding box center [450, 29] width 5 height 5
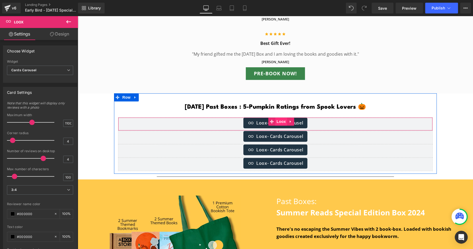
click at [278, 121] on span "Loox" at bounding box center [281, 122] width 12 height 8
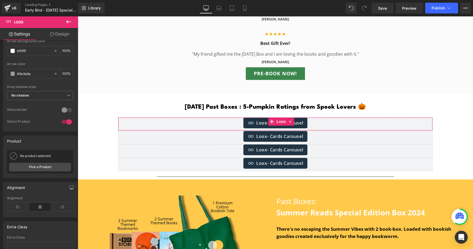
scroll to position [299, 0]
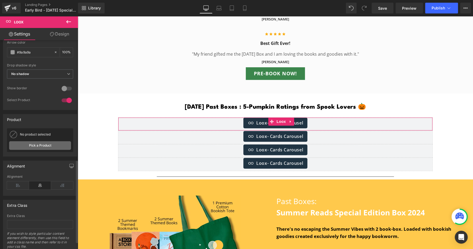
click at [45, 146] on link "Pick a Product" at bounding box center [40, 145] width 62 height 9
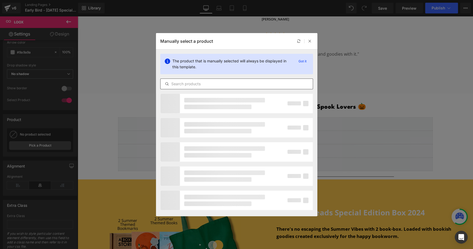
click at [208, 84] on input "text" at bounding box center [237, 84] width 152 height 6
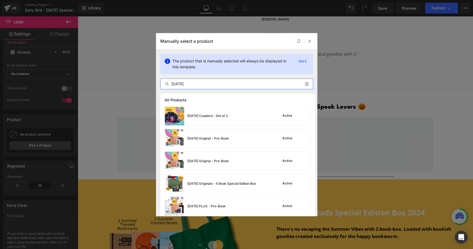
scroll to position [28, 0]
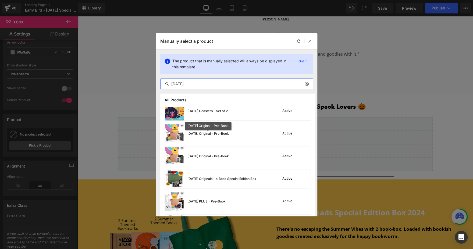
type input "[DATE]"
click at [195, 133] on div "[DATE] Original - Pre-Book" at bounding box center [207, 133] width 41 height 5
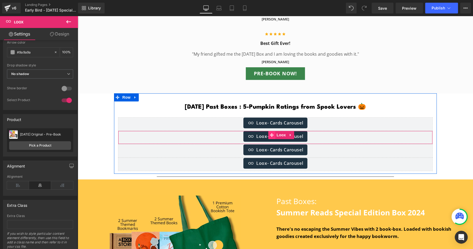
click at [271, 136] on span at bounding box center [271, 135] width 7 height 8
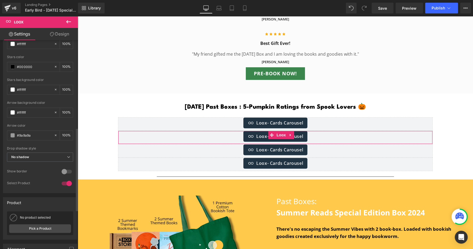
scroll to position [220, 0]
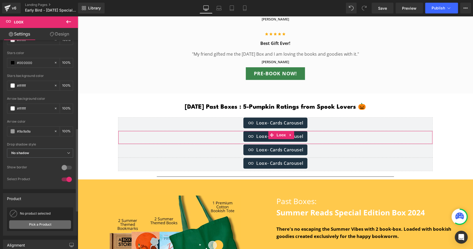
click at [40, 226] on link "Pick a Product" at bounding box center [40, 224] width 62 height 9
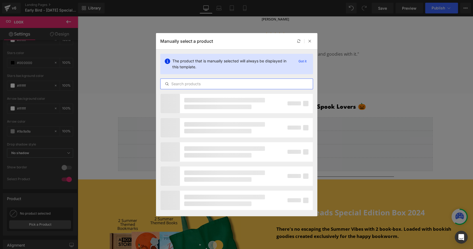
click at [187, 87] on input "text" at bounding box center [237, 84] width 152 height 6
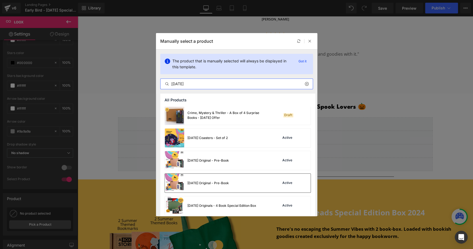
scroll to position [0, 0]
type input "[DATE]"
click at [236, 174] on div "[DATE] Original - Pre-Book Active" at bounding box center [238, 183] width 146 height 19
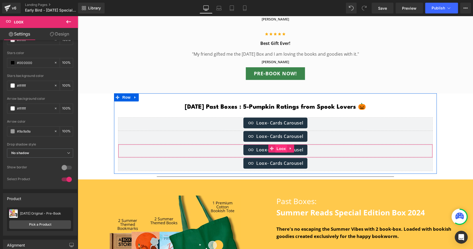
click at [275, 147] on span "Loox" at bounding box center [281, 149] width 12 height 8
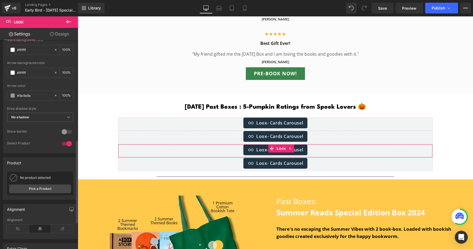
scroll to position [257, 0]
click at [37, 186] on link "Pick a Product" at bounding box center [40, 187] width 62 height 9
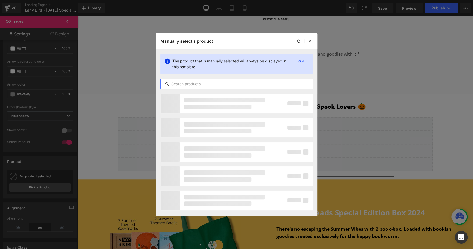
click at [193, 85] on input "text" at bounding box center [237, 84] width 152 height 6
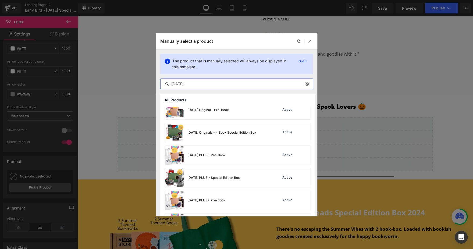
scroll to position [74, 0]
type input "[DATE]"
click at [214, 154] on div "[DATE] PLUS - Pre-Book" at bounding box center [206, 155] width 38 height 5
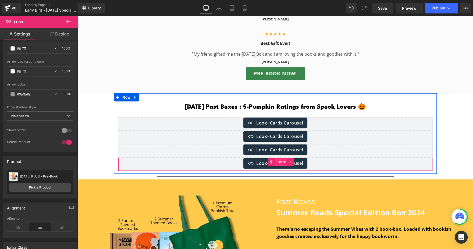
click at [279, 161] on span "Loox" at bounding box center [281, 162] width 12 height 8
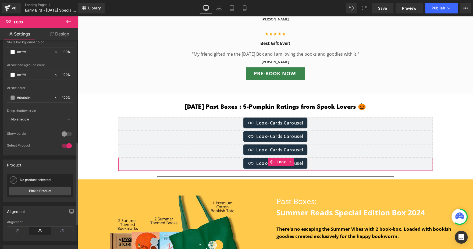
scroll to position [254, 0]
click at [42, 193] on link "Pick a Product" at bounding box center [40, 190] width 62 height 9
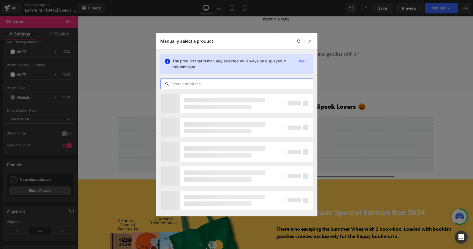
click at [218, 83] on input "text" at bounding box center [237, 84] width 152 height 6
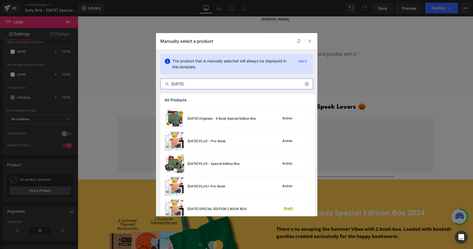
scroll to position [93, 0]
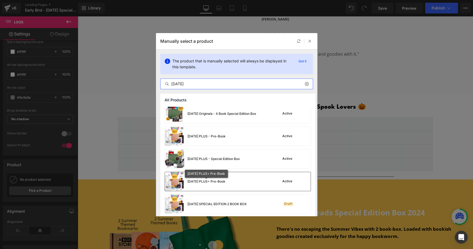
type input "[DATE]"
click at [222, 184] on div "[DATE] PLUS+ Pre-Book" at bounding box center [195, 181] width 61 height 19
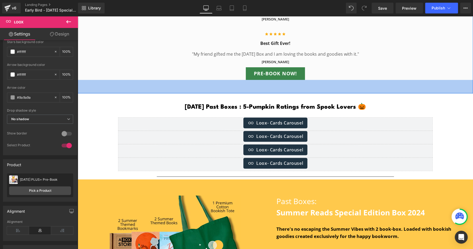
scroll to position [1876, 0]
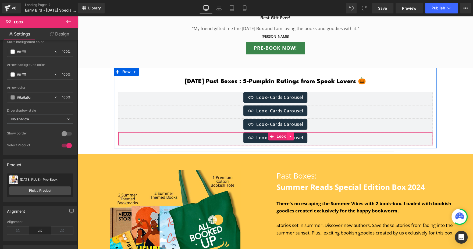
click at [289, 135] on icon at bounding box center [291, 136] width 4 height 4
click at [285, 135] on icon at bounding box center [287, 136] width 4 height 4
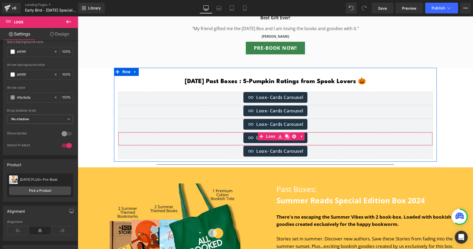
click at [285, 135] on icon at bounding box center [287, 136] width 4 height 4
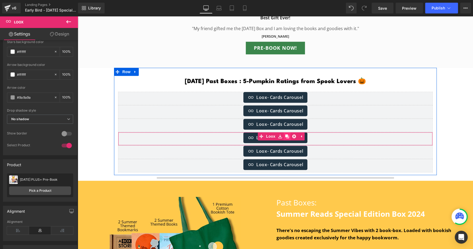
click at [285, 135] on icon at bounding box center [287, 136] width 4 height 4
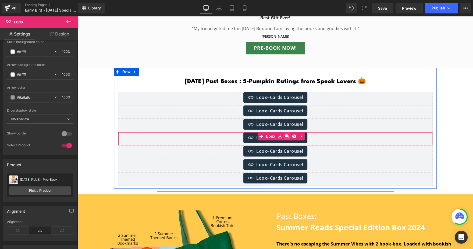
click at [285, 135] on icon at bounding box center [287, 136] width 4 height 4
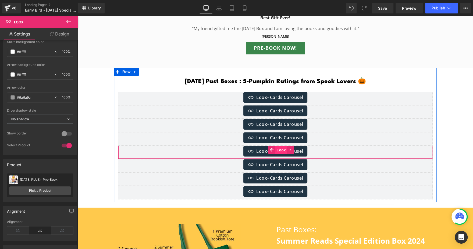
click at [277, 150] on span "Loox" at bounding box center [281, 150] width 12 height 8
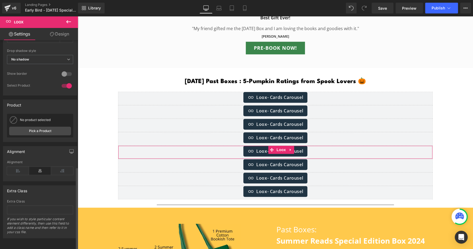
scroll to position [317, 0]
click at [42, 127] on link "Pick a Product" at bounding box center [40, 131] width 62 height 9
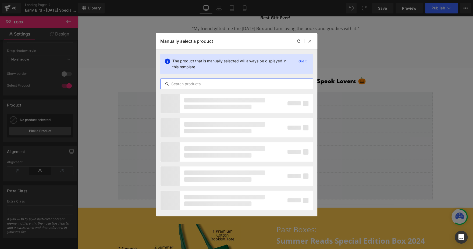
click at [198, 82] on input "text" at bounding box center [237, 84] width 152 height 6
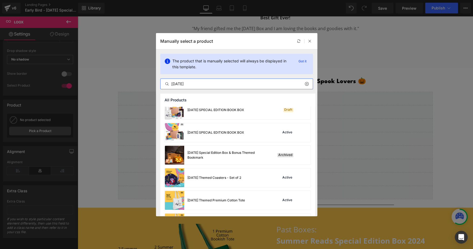
scroll to position [210, 0]
type input "[DATE]"
click at [229, 129] on div "[DATE] SPECIAL EDITION BOOK BOX" at bounding box center [204, 132] width 79 height 19
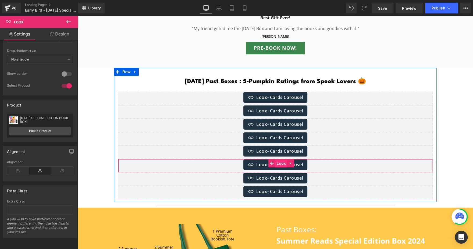
click at [275, 162] on span "Loox" at bounding box center [281, 164] width 12 height 8
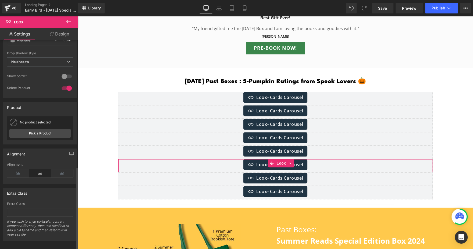
scroll to position [317, 0]
click at [39, 127] on link "Pick a Product" at bounding box center [40, 131] width 62 height 9
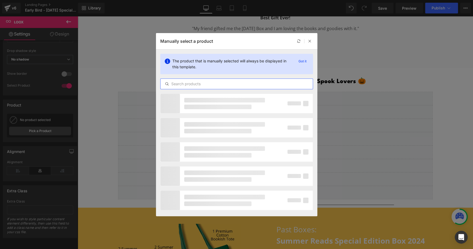
click at [185, 86] on input "text" at bounding box center [237, 84] width 152 height 6
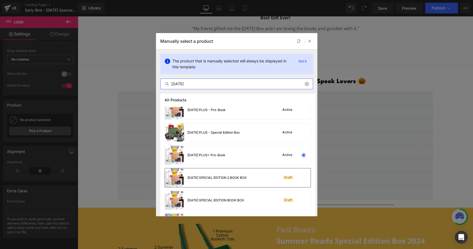
scroll to position [119, 0]
type input "[DATE]"
click at [231, 127] on div "[DATE] PLUS - Special Edition Box" at bounding box center [202, 133] width 75 height 19
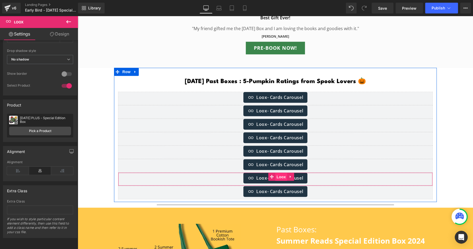
click at [275, 177] on span "Loox" at bounding box center [281, 177] width 12 height 8
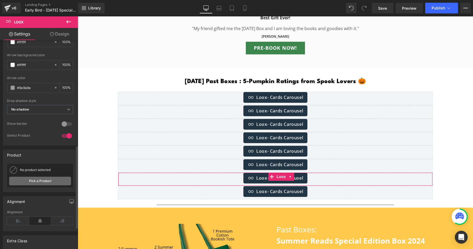
scroll to position [263, 0]
click at [40, 180] on link "Pick a Product" at bounding box center [40, 181] width 62 height 9
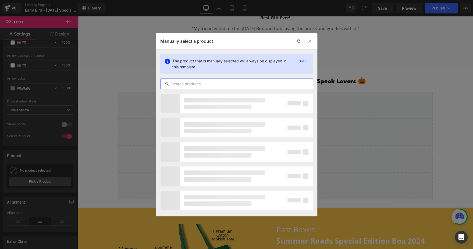
click at [179, 86] on input "text" at bounding box center [237, 84] width 152 height 6
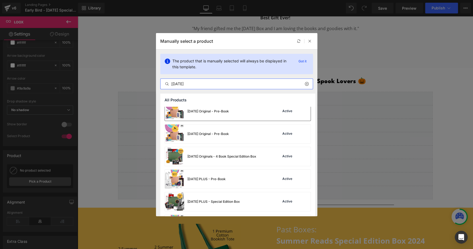
scroll to position [50, 0]
type input "[DATE]"
click at [236, 158] on div "[DATE] Originals - 4 Book Special Edition Box" at bounding box center [210, 156] width 91 height 19
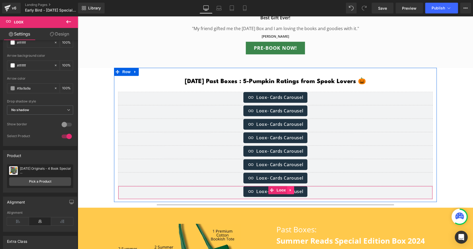
click at [290, 189] on icon at bounding box center [290, 190] width 1 height 2
click at [292, 190] on icon at bounding box center [294, 190] width 4 height 4
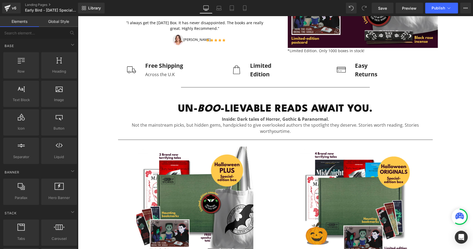
scroll to position [164, 0]
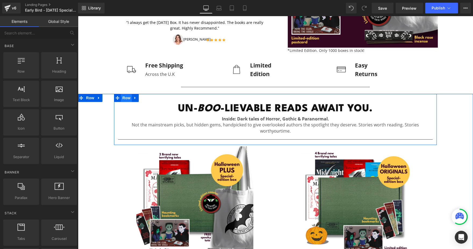
click at [125, 97] on span "Row" at bounding box center [126, 98] width 11 height 8
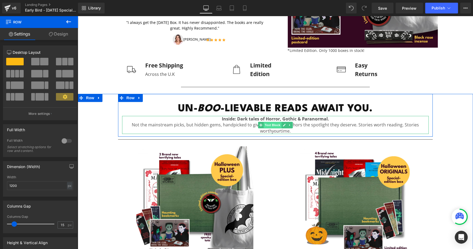
click at [271, 123] on span "Text Block" at bounding box center [273, 125] width 18 height 6
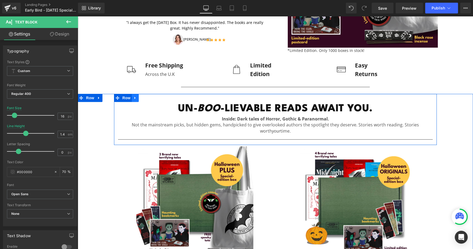
click at [132, 97] on link at bounding box center [135, 98] width 7 height 8
click at [125, 100] on span "Row" at bounding box center [126, 98] width 11 height 8
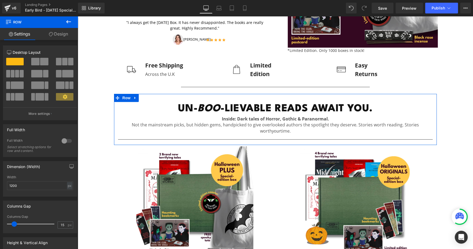
click at [59, 35] on link "Design" at bounding box center [58, 34] width 39 height 12
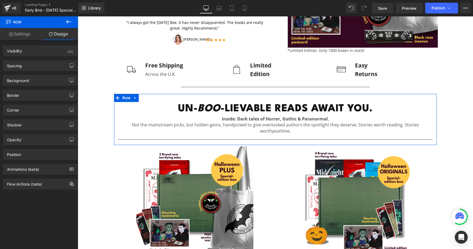
click at [26, 34] on link "Settings" at bounding box center [19, 34] width 39 height 12
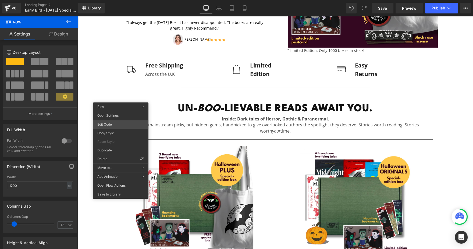
click at [118, 0] on div "Row You are previewing how the will restyle your page. You can not edit Element…" at bounding box center [236, 0] width 473 height 0
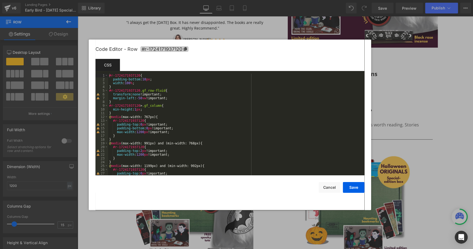
click at [185, 48] on icon at bounding box center [185, 49] width 3 height 4
click at [173, 32] on div at bounding box center [236, 124] width 473 height 249
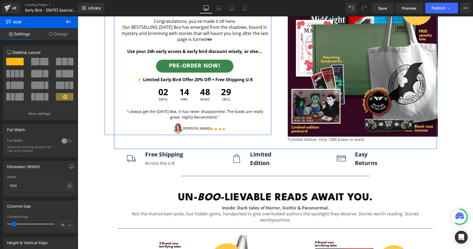
scroll to position [74, 0]
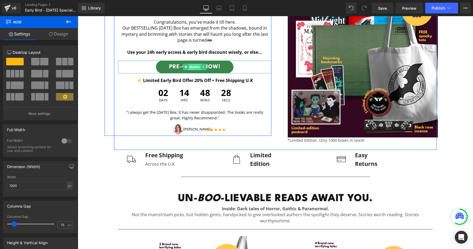
click at [192, 67] on span "Button" at bounding box center [195, 67] width 12 height 6
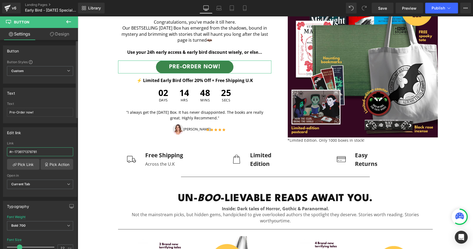
click at [58, 150] on input "#r-1736171378781" at bounding box center [40, 151] width 66 height 9
paste input "24171937120"
type input "#r-1724171937120"
click at [56, 134] on div "Edit link" at bounding box center [40, 132] width 74 height 10
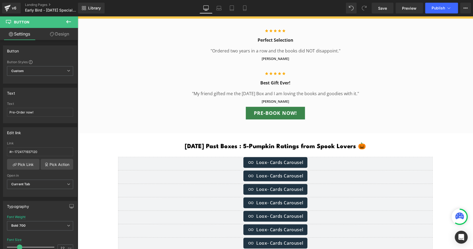
scroll to position [1811, 0]
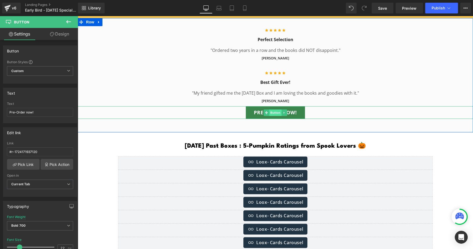
click at [272, 114] on span "Button" at bounding box center [275, 112] width 12 height 6
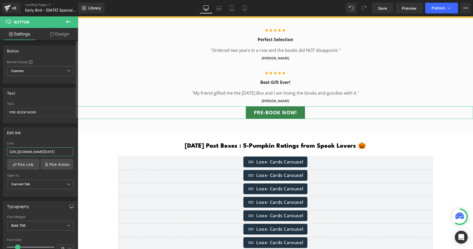
click at [48, 151] on input "[URL][DOMAIN_NAME][DATE]" at bounding box center [40, 151] width 66 height 9
paste input "#r-1724171937120"
type input "#r-1724171937120"
click at [56, 134] on div "Edit link" at bounding box center [40, 132] width 74 height 10
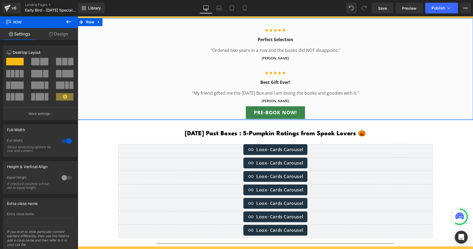
drag, startPoint x: 239, startPoint y: 126, endPoint x: 238, endPoint y: 114, distance: 12.4
click at [238, 114] on div "Icon Icon Icon Icon Icon Icon List Hoz Perfect Selection Heading "Ordered two y…" at bounding box center [275, 69] width 395 height 102
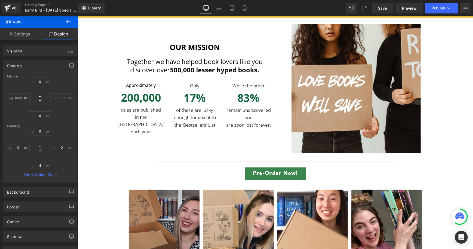
scroll to position [2201, 0]
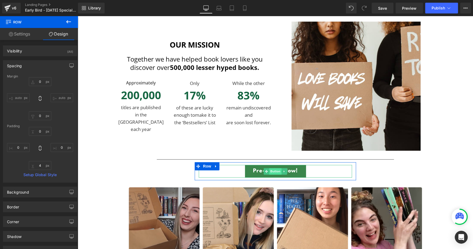
click at [269, 172] on span "Button" at bounding box center [275, 171] width 12 height 6
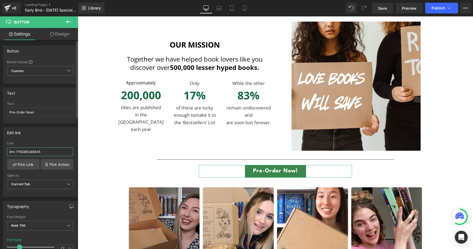
click at [53, 151] on input "#m-1756381246405" at bounding box center [40, 151] width 66 height 9
paste input "r-1724171937120"
type input "#r-1724171937120"
click at [60, 138] on div "Edit link #m-1756381246405 Link #r-1724171937120 Pick Link Pick Action Current …" at bounding box center [40, 162] width 74 height 70
click at [246, 6] on icon at bounding box center [244, 8] width 3 height 5
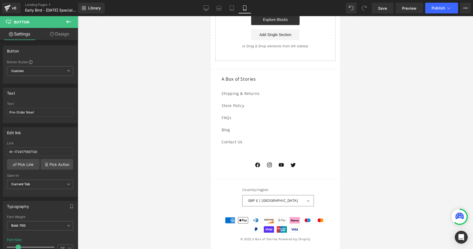
scroll to position [1588, 0]
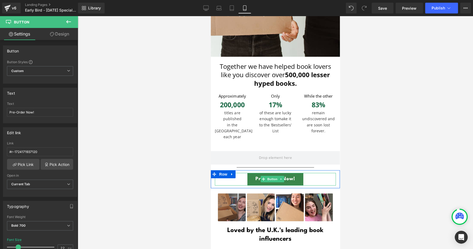
click at [272, 173] on link "Pre-Order Now!" at bounding box center [275, 179] width 56 height 13
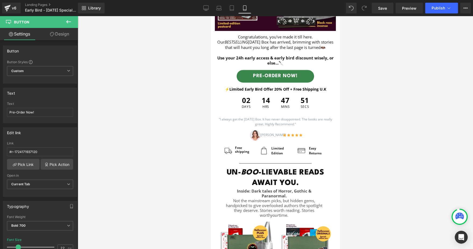
scroll to position [148, 0]
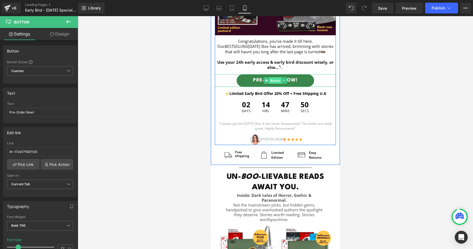
click at [274, 79] on span "Button" at bounding box center [275, 80] width 12 height 6
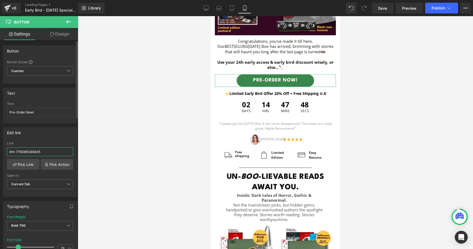
click at [47, 149] on input "#m-1756381246405" at bounding box center [40, 151] width 66 height 9
type input "#r-1724171937120"
click at [52, 136] on div "Edit link" at bounding box center [40, 132] width 74 height 10
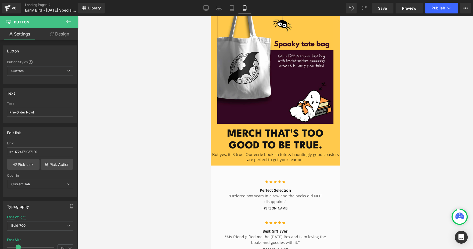
scroll to position [859, 0]
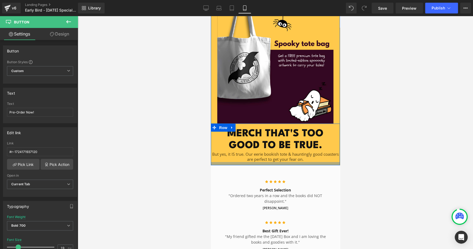
click at [257, 162] on div at bounding box center [275, 163] width 129 height 3
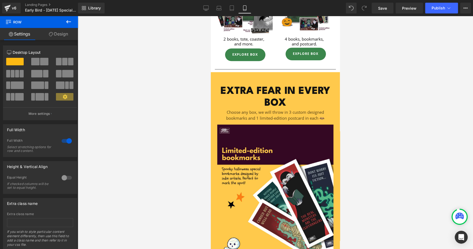
scroll to position [394, 0]
click at [206, 8] on icon at bounding box center [205, 7] width 5 height 5
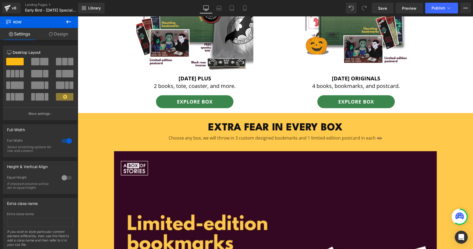
scroll to position [354, 0]
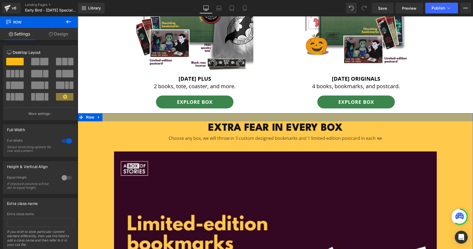
click at [258, 114] on div at bounding box center [275, 117] width 395 height 8
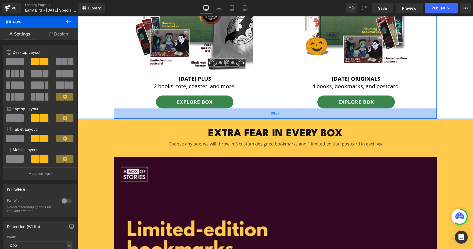
drag, startPoint x: 266, startPoint y: 110, endPoint x: 267, endPoint y: 116, distance: 5.8
click at [267, 116] on div "38px" at bounding box center [275, 113] width 323 height 10
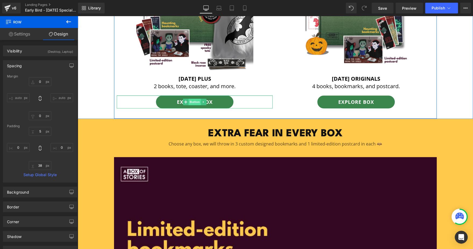
click at [192, 102] on span "Button" at bounding box center [195, 102] width 12 height 6
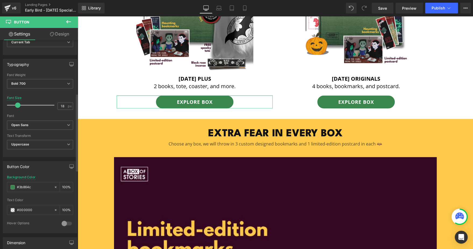
scroll to position [143, 0]
click at [243, 6] on icon at bounding box center [244, 7] width 5 height 5
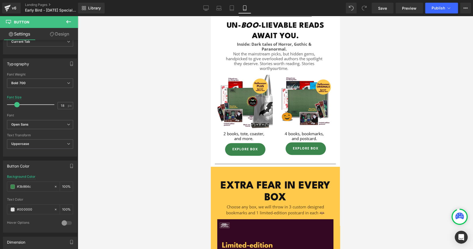
scroll to position [293, 0]
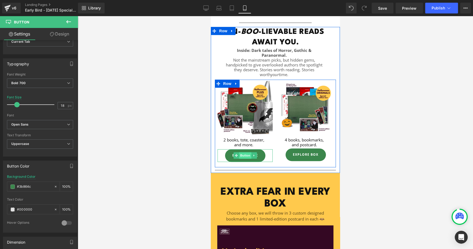
click at [243, 157] on span "Button" at bounding box center [245, 155] width 12 height 6
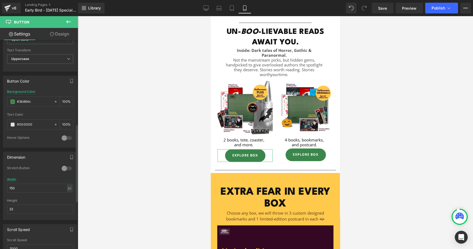
scroll to position [228, 0]
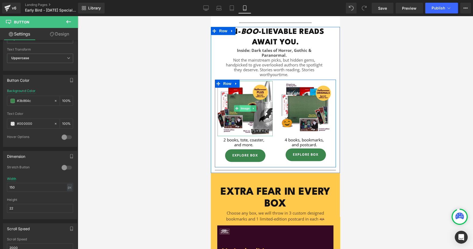
click at [242, 107] on span "Image" at bounding box center [245, 108] width 11 height 6
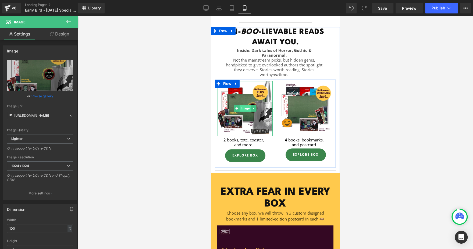
click at [244, 107] on span "Image" at bounding box center [245, 108] width 11 height 6
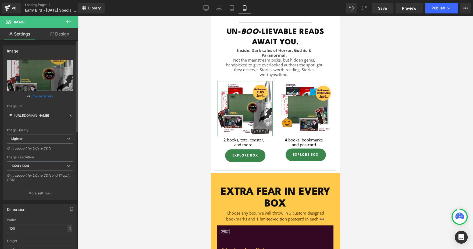
scroll to position [72, 0]
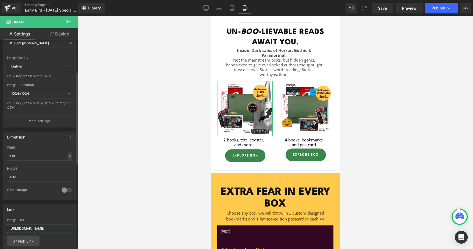
click at [55, 224] on input "[URL][DOMAIN_NAME]" at bounding box center [40, 228] width 66 height 9
paste input "[DATE]-special-edition-2-book-box"
type input "[URL][DOMAIN_NAME]"
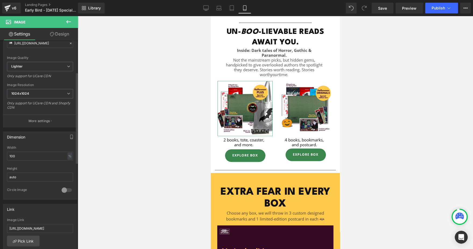
click at [56, 215] on div "Link [URL][DOMAIN_NAME] Image Link [URL][DOMAIN_NAME] Pick Link Current Tab New…" at bounding box center [40, 239] width 74 height 70
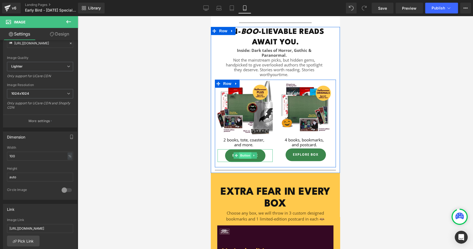
click at [243, 158] on span "Button" at bounding box center [245, 155] width 12 height 6
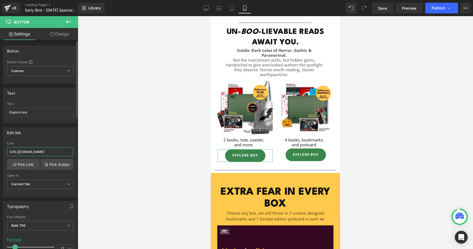
click at [38, 149] on input "[URL][DOMAIN_NAME]" at bounding box center [40, 151] width 66 height 9
paste input "[DATE]-special-edition-2-book-box"
type input "[URL][DOMAIN_NAME]"
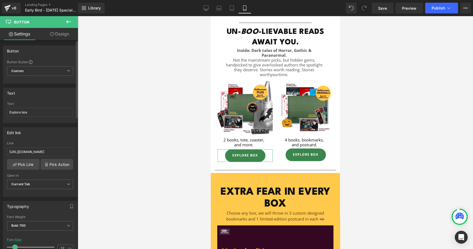
click at [54, 139] on div "Edit link [URL][DOMAIN_NAME] Link [URL][DOMAIN_NAME] Pick Link Pick Action Curr…" at bounding box center [40, 162] width 74 height 70
click at [205, 10] on icon at bounding box center [205, 7] width 5 height 5
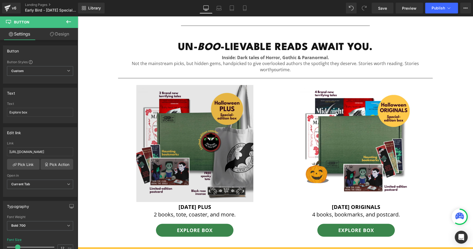
scroll to position [225, 0]
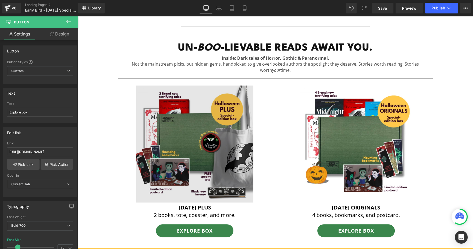
click at [172, 150] on img at bounding box center [194, 144] width 117 height 117
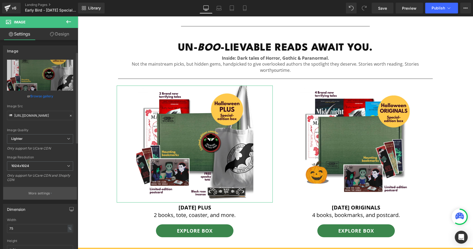
scroll to position [95, 0]
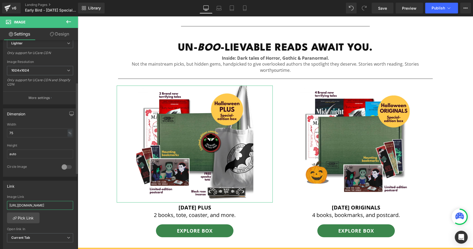
click at [44, 201] on input "[URL][DOMAIN_NAME]" at bounding box center [40, 205] width 66 height 9
paste input "[DATE]-special-edition-2-book-box"
type input "[URL][DOMAIN_NAME]"
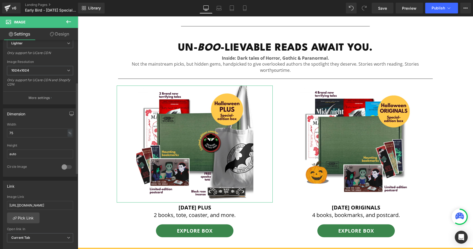
click at [54, 219] on div "[URL][DOMAIN_NAME] Image Link [URL][DOMAIN_NAME] Pick Link Current Tab New Tab …" at bounding box center [40, 222] width 74 height 55
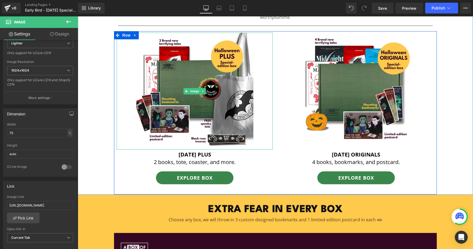
scroll to position [277, 0]
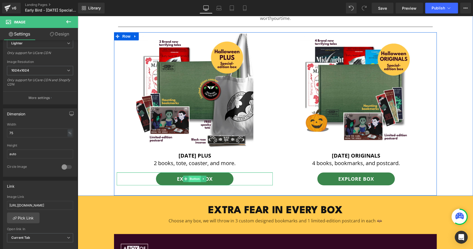
click at [190, 179] on span "Button" at bounding box center [195, 179] width 12 height 6
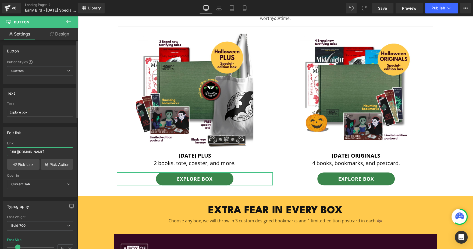
click at [60, 147] on input "[URL][DOMAIN_NAME]" at bounding box center [40, 151] width 66 height 9
paste input "[DATE]-special-edition-2-book-box"
type input "[URL][DOMAIN_NAME]"
click at [56, 136] on div "Edit link" at bounding box center [40, 132] width 74 height 10
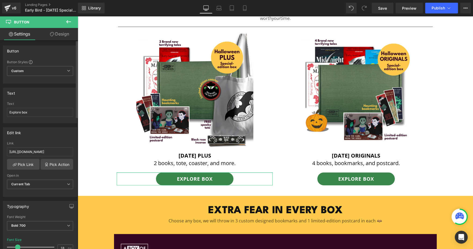
scroll to position [0, 0]
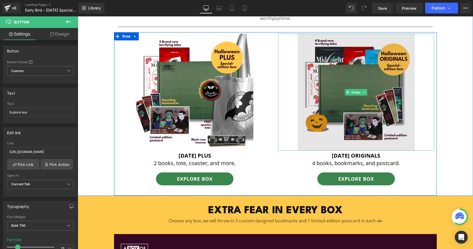
click at [350, 74] on img at bounding box center [356, 92] width 117 height 117
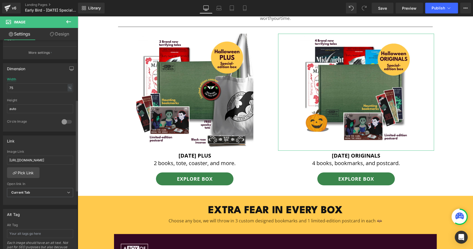
scroll to position [141, 0]
click at [59, 160] on input "[URL][DOMAIN_NAME]" at bounding box center [40, 159] width 66 height 9
paste input "[DATE]-special-edition-4-book-box"
type input "[URL][DOMAIN_NAME]"
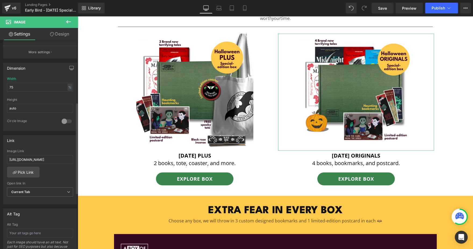
scroll to position [0, 0]
click at [59, 171] on div "[URL][DOMAIN_NAME] Image Link [URL][DOMAIN_NAME] Pick Link Current Tab New Tab …" at bounding box center [40, 176] width 74 height 55
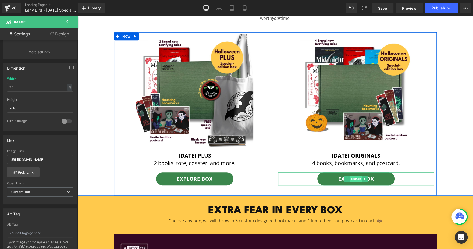
click at [350, 180] on span "Button" at bounding box center [356, 179] width 12 height 6
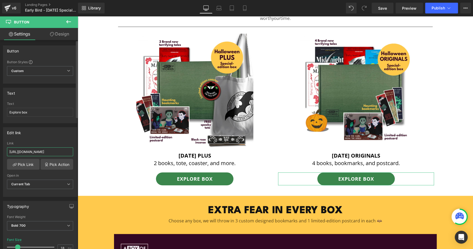
click at [53, 151] on input "[URL][DOMAIN_NAME]" at bounding box center [40, 151] width 66 height 9
paste input "[DATE]-special-edition-4-book-box"
type input "[URL][DOMAIN_NAME]"
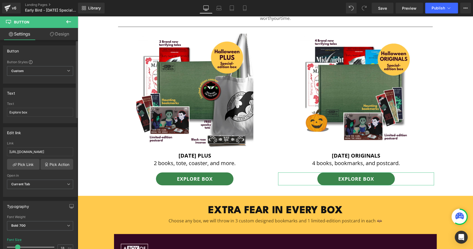
click at [57, 137] on div "Edit link" at bounding box center [40, 132] width 74 height 10
click at [59, 137] on div "Edit link [URL][DOMAIN_NAME] Link [URL][DOMAIN_NAME] Pick Link Pick Action Curr…" at bounding box center [40, 162] width 74 height 70
click at [243, 6] on icon at bounding box center [244, 8] width 3 height 5
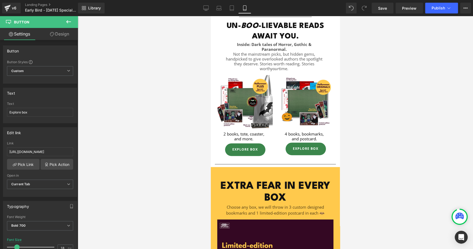
scroll to position [309, 0]
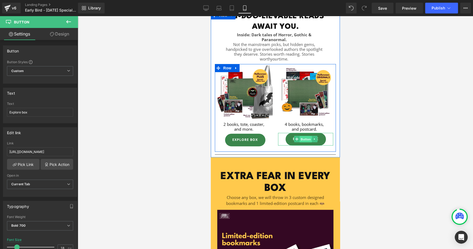
click at [305, 138] on span "Button" at bounding box center [306, 139] width 12 height 6
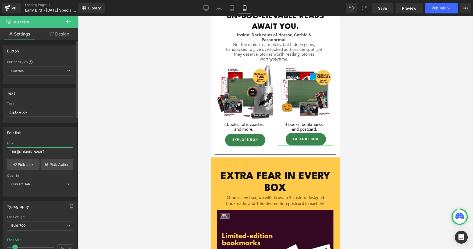
click at [62, 154] on input "[URL][DOMAIN_NAME]" at bounding box center [40, 151] width 66 height 9
paste input "[DATE]-special-edition-4-book-box"
type input "[URL][DOMAIN_NAME]"
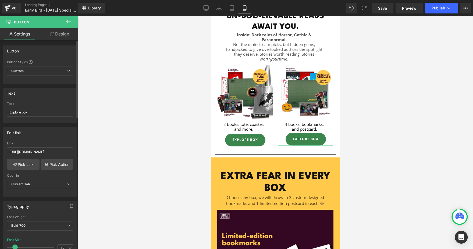
click at [59, 138] on div "Edit link [URL][DOMAIN_NAME] Link [URL][DOMAIN_NAME] Pick Link Pick Action Curr…" at bounding box center [40, 162] width 74 height 70
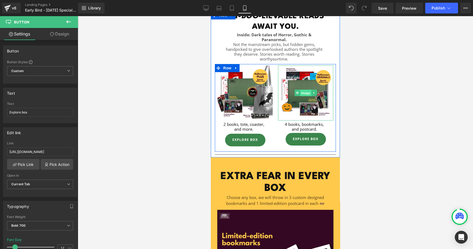
click at [302, 95] on span "Image" at bounding box center [305, 93] width 11 height 6
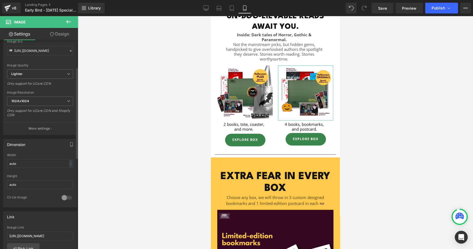
scroll to position [61, 0]
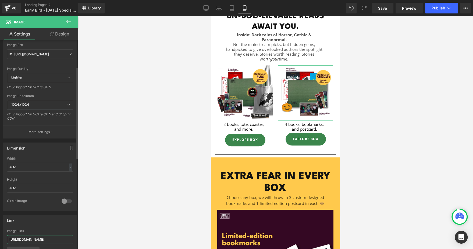
click at [42, 236] on input "[URL][DOMAIN_NAME]" at bounding box center [40, 239] width 66 height 9
paste input "[DATE]-special-edition-4-book-box"
type input "[URL][DOMAIN_NAME]"
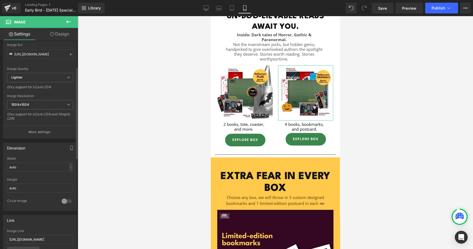
click at [49, 227] on div "Link [URL][DOMAIN_NAME] Image Link [URL][DOMAIN_NAME] Pick Link Current Tab New…" at bounding box center [40, 250] width 74 height 70
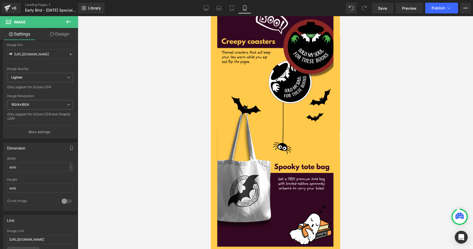
scroll to position [733, 0]
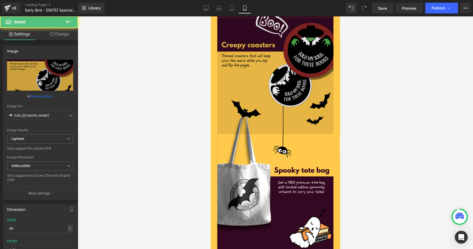
click at [276, 122] on img at bounding box center [275, 76] width 116 height 116
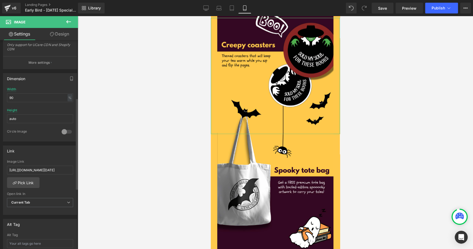
scroll to position [132, 0]
click at [52, 170] on input "[URL][DOMAIN_NAME][DATE]" at bounding box center [40, 169] width 66 height 9
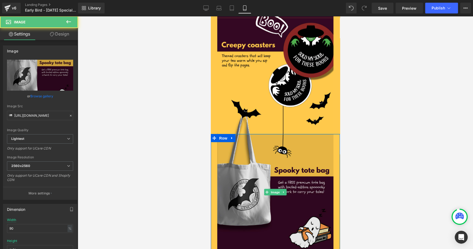
click at [278, 182] on img at bounding box center [275, 192] width 116 height 116
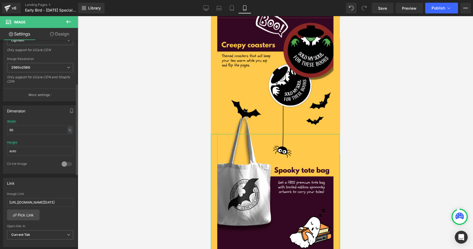
scroll to position [99, 0]
click at [50, 202] on input "[URL][DOMAIN_NAME][DATE]" at bounding box center [40, 202] width 66 height 9
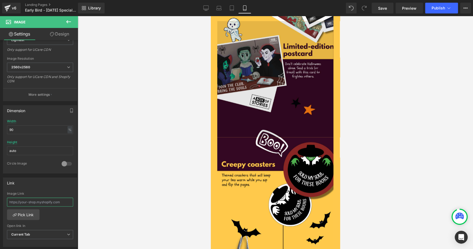
scroll to position [614, 0]
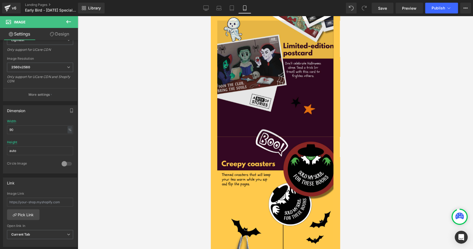
click at [258, 95] on img at bounding box center [275, 78] width 116 height 116
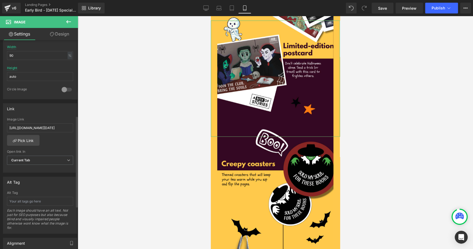
scroll to position [173, 0]
click at [56, 126] on input "[URL][DOMAIN_NAME][DATE]" at bounding box center [40, 127] width 66 height 9
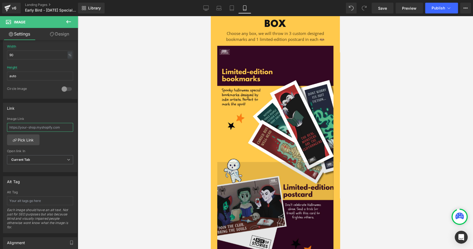
scroll to position [471, 0]
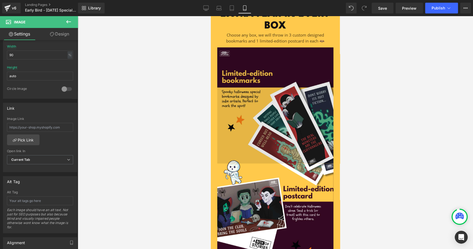
click at [245, 113] on img at bounding box center [275, 103] width 116 height 119
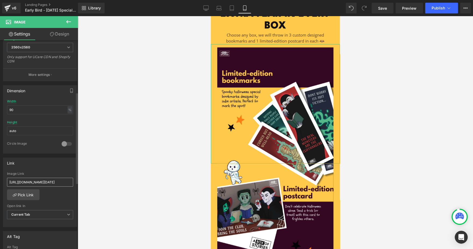
scroll to position [117, 0]
click at [45, 182] on input "[URL][DOMAIN_NAME][DATE]" at bounding box center [40, 183] width 66 height 9
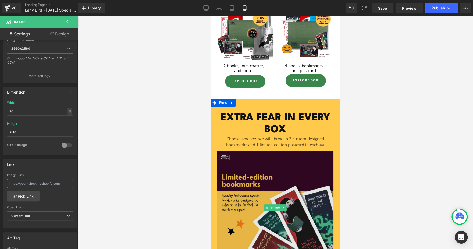
scroll to position [373, 0]
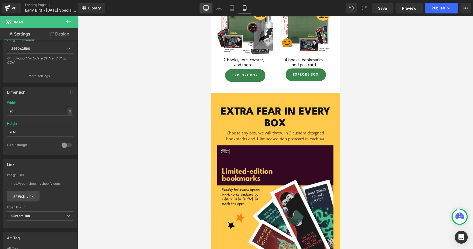
click at [207, 8] on icon at bounding box center [205, 7] width 5 height 5
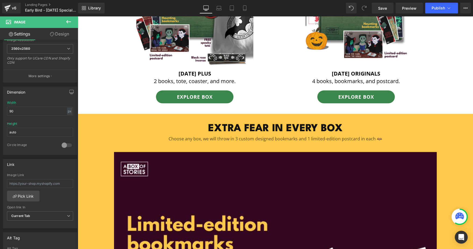
scroll to position [510, 0]
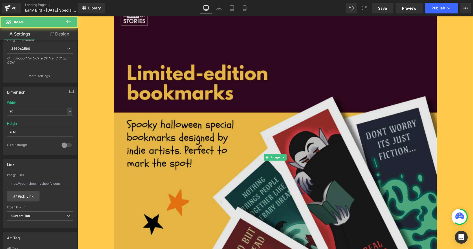
click at [268, 81] on img at bounding box center [275, 157] width 323 height 333
click at [198, 103] on img at bounding box center [275, 157] width 323 height 333
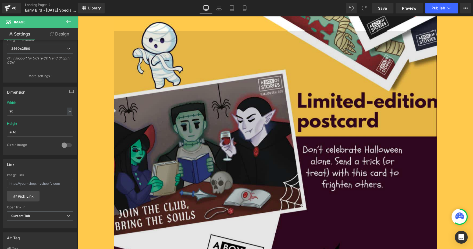
scroll to position [803, 0]
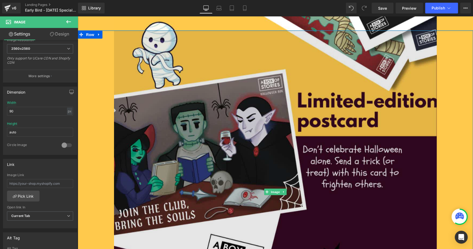
click at [231, 69] on img at bounding box center [275, 191] width 323 height 323
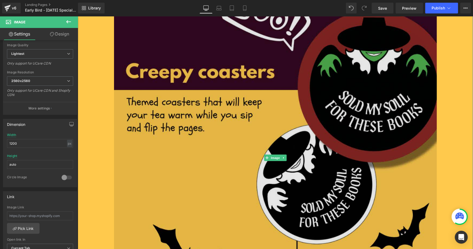
scroll to position [1131, 0]
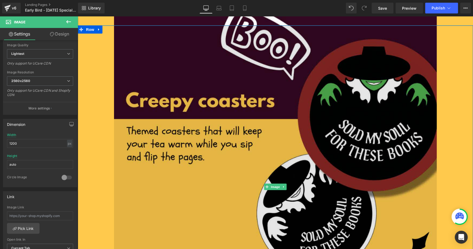
click at [221, 127] on img at bounding box center [275, 187] width 323 height 323
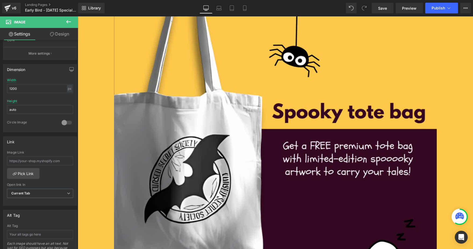
scroll to position [1468, 0]
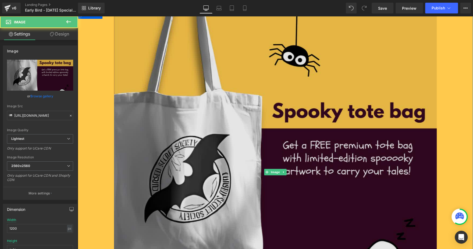
click at [204, 79] on img at bounding box center [275, 172] width 323 height 323
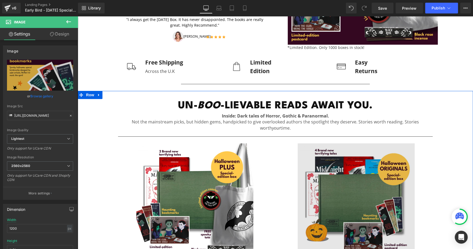
scroll to position [0, 0]
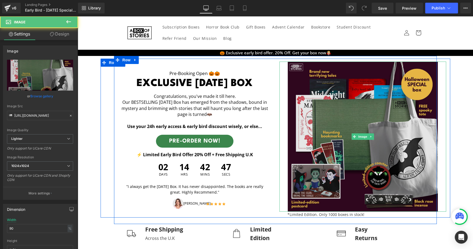
click at [340, 147] on img at bounding box center [363, 137] width 150 height 150
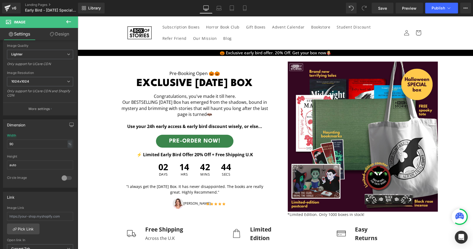
scroll to position [84, 0]
click at [432, 6] on span "Publish" at bounding box center [438, 8] width 13 height 4
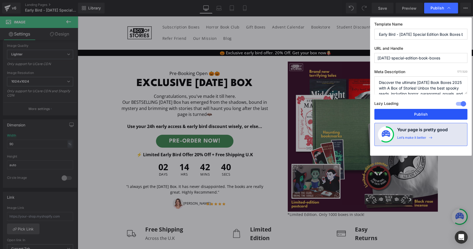
click at [404, 111] on button "Publish" at bounding box center [420, 114] width 93 height 11
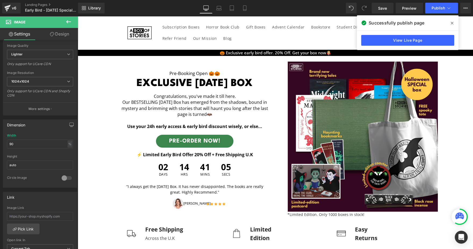
click at [269, 218] on div "Pre-booking open 🎃🎃 Text Block exclusive [DATE] box Heading Congratulations, yo…" at bounding box center [275, 140] width 323 height 168
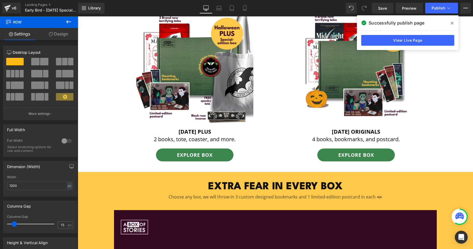
scroll to position [303, 0]
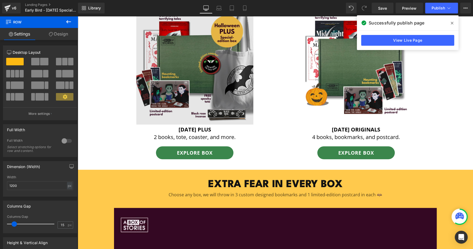
click at [207, 84] on img at bounding box center [194, 66] width 117 height 117
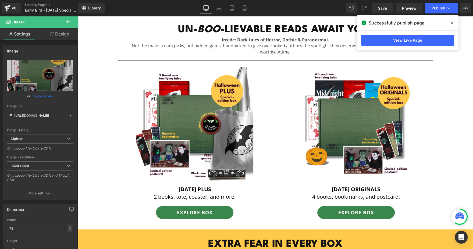
scroll to position [234, 0]
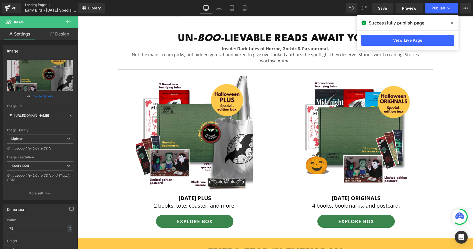
click at [33, 4] on link "Landing Pages" at bounding box center [56, 5] width 62 height 4
